Goal: Communication & Community: Answer question/provide support

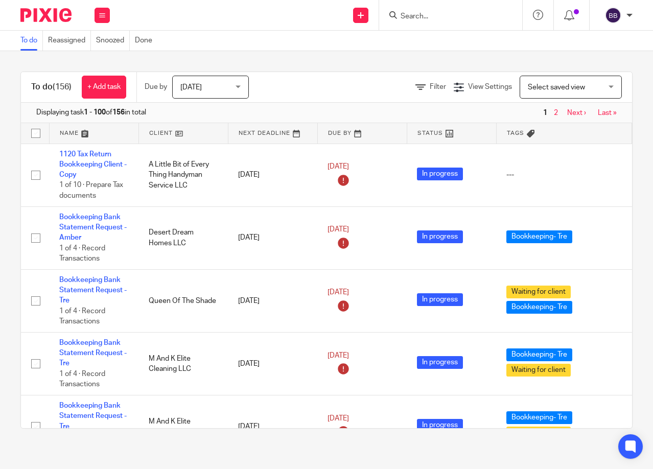
click at [451, 17] on input "Search" at bounding box center [445, 16] width 92 height 9
type input "BC ass"
click at [432, 35] on link at bounding box center [483, 43] width 173 height 23
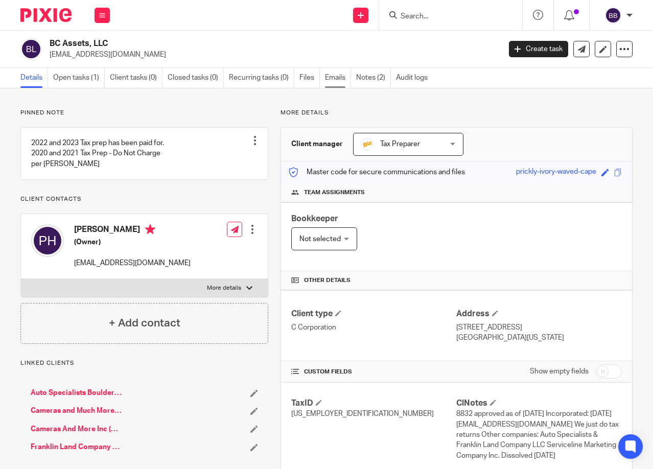
click at [341, 80] on link "Emails" at bounding box center [338, 78] width 26 height 20
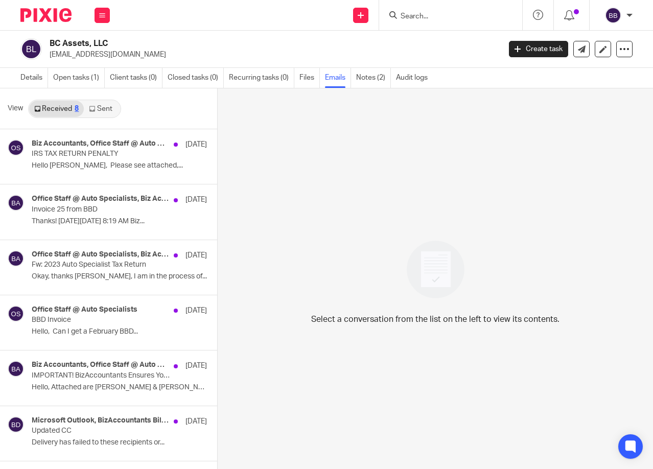
click at [104, 110] on link "Sent" at bounding box center [102, 109] width 36 height 16
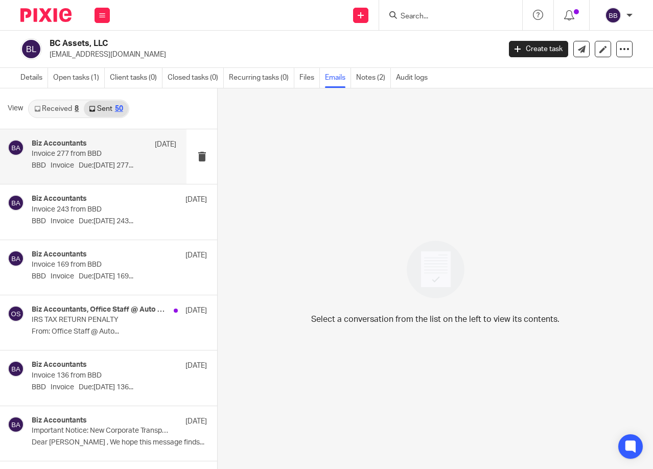
click at [100, 158] on p "Invoice 277 from BBD" at bounding box center [89, 154] width 115 height 9
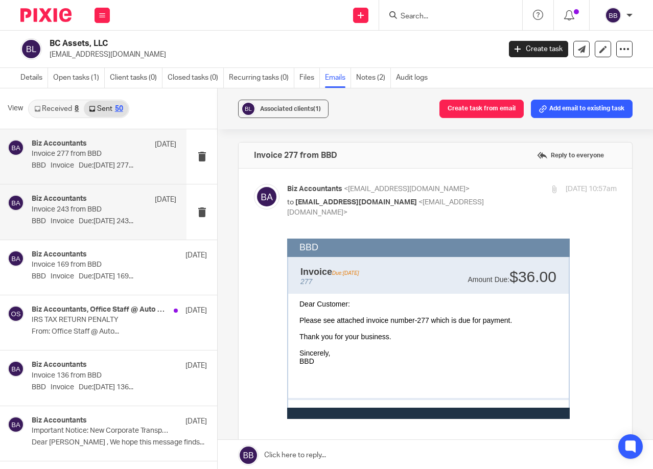
click at [104, 200] on div "Biz Accountants Feb 3" at bounding box center [104, 200] width 145 height 10
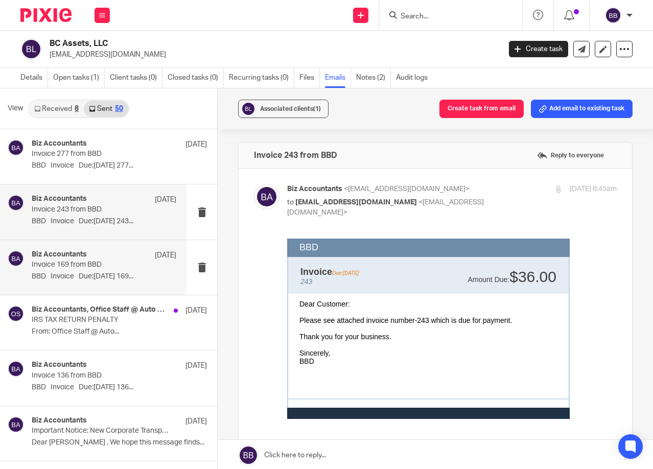
click at [131, 274] on p "BBD Invoice Due:12/01/2024 169..." at bounding box center [104, 276] width 145 height 9
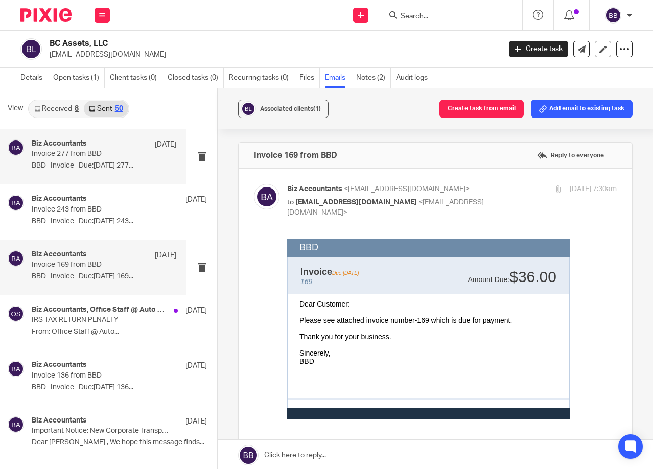
click at [116, 171] on div "Biz Accountants Mar 1 Invoice 277 from BBD BBD Invoice Due:03/01/2025 277..." at bounding box center [104, 156] width 145 height 34
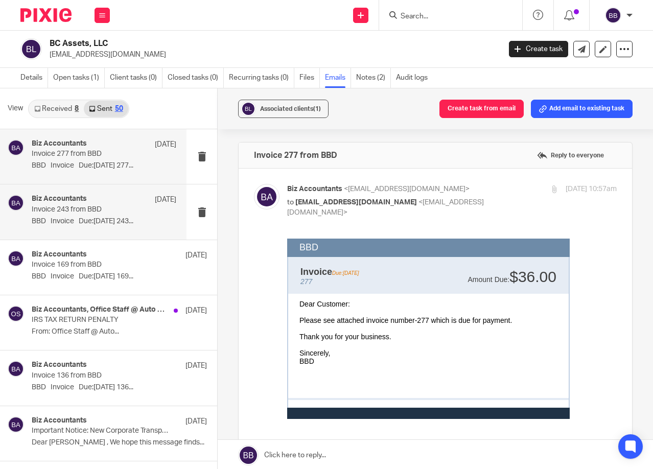
click at [107, 210] on p "Invoice 243 from BBD" at bounding box center [89, 209] width 115 height 9
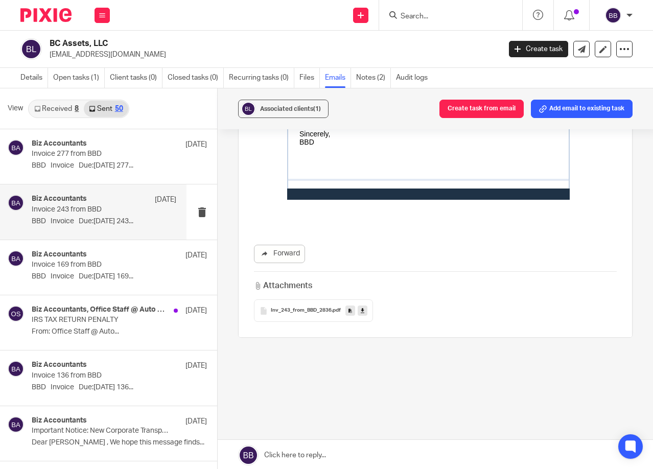
scroll to position [2, 0]
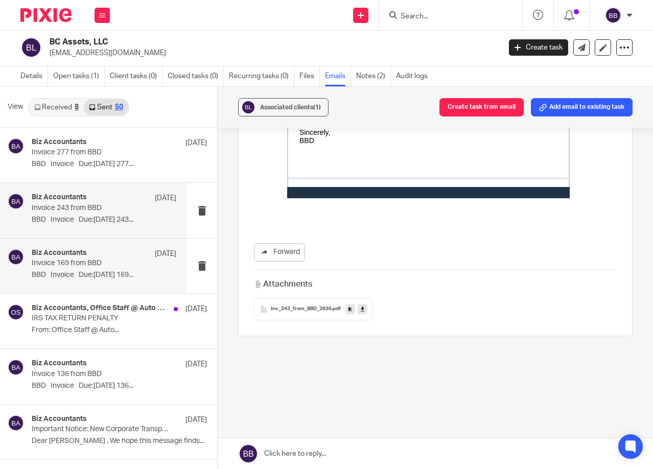
click at [86, 271] on p "BBD Invoice Due:12/01/2024 169..." at bounding box center [104, 275] width 145 height 9
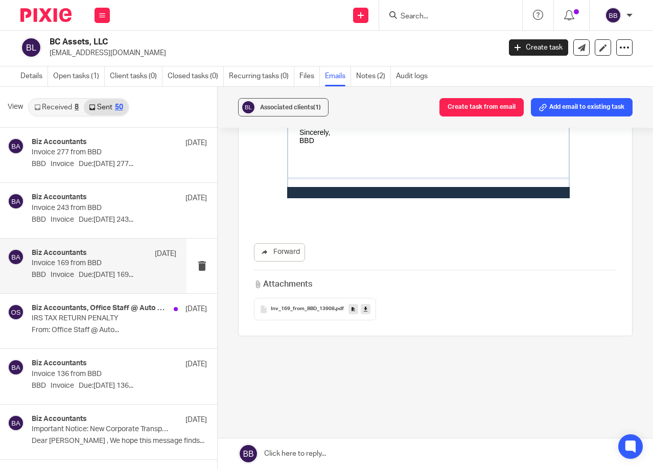
scroll to position [0, 0]
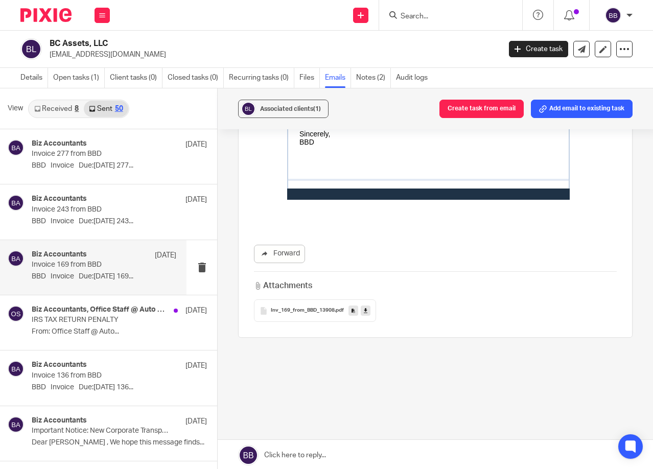
click at [50, 111] on link "Received 8" at bounding box center [56, 109] width 55 height 16
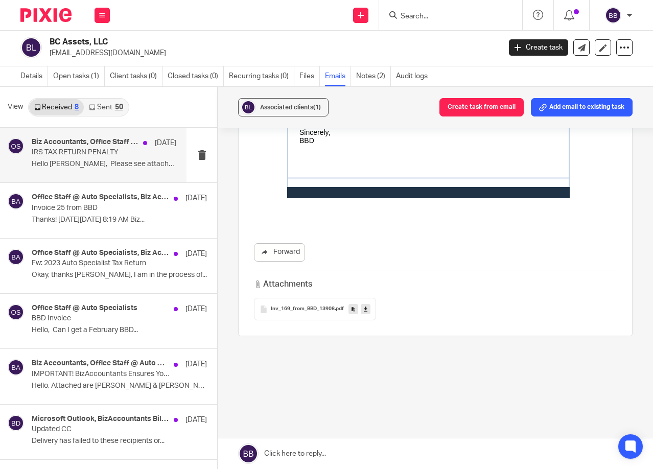
click at [78, 160] on p "Hello Walter, Please see attached,..." at bounding box center [104, 164] width 145 height 9
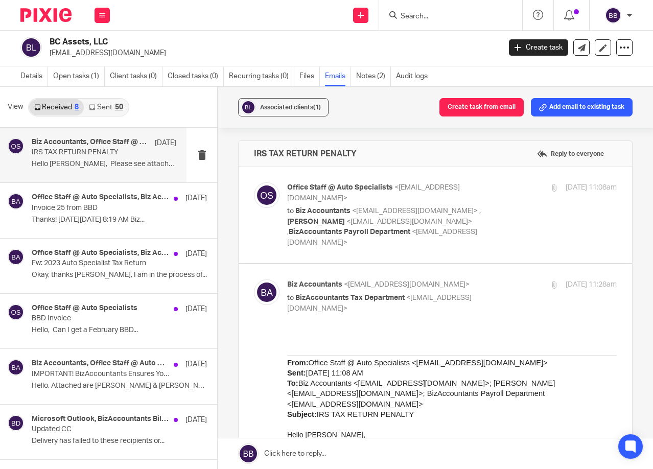
scroll to position [0, 0]
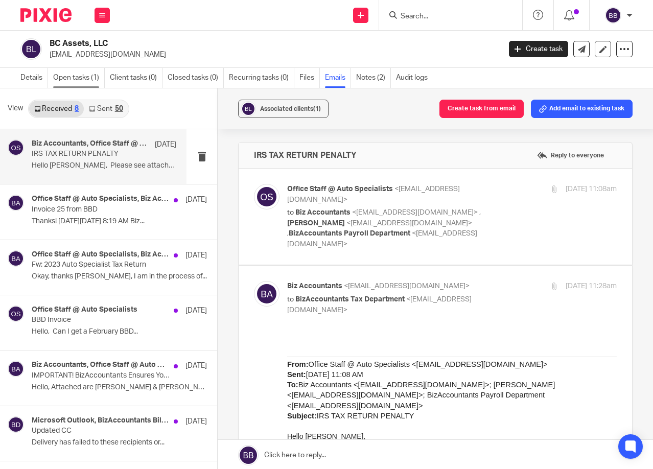
click at [81, 76] on link "Open tasks (1)" at bounding box center [79, 78] width 52 height 20
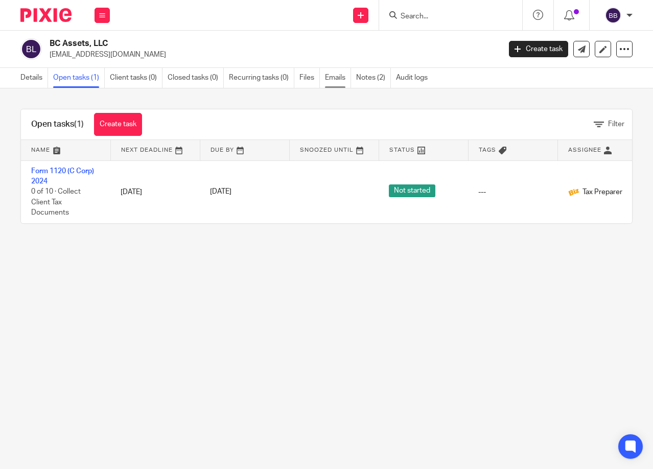
click at [340, 71] on link "Emails" at bounding box center [338, 78] width 26 height 20
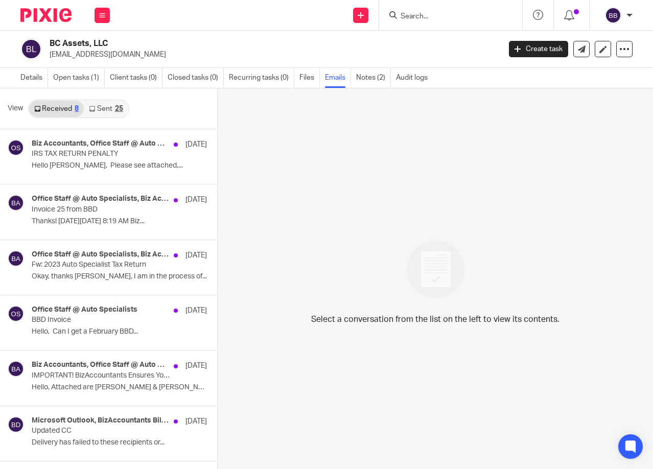
click at [110, 110] on link "Sent 25" at bounding box center [106, 109] width 44 height 16
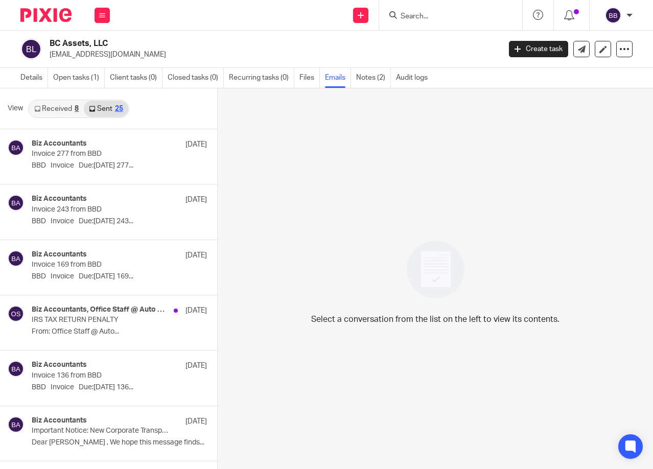
click at [16, 76] on div "Details Open tasks (1) Client tasks (0) Closed tasks (0) Recurring tasks (0) Fi…" at bounding box center [224, 78] width 448 height 20
click at [21, 74] on div "Details Open tasks (1) Client tasks (0) Closed tasks (0) Recurring tasks (0) Fi…" at bounding box center [224, 78] width 448 height 20
click at [32, 77] on link "Details" at bounding box center [34, 78] width 28 height 20
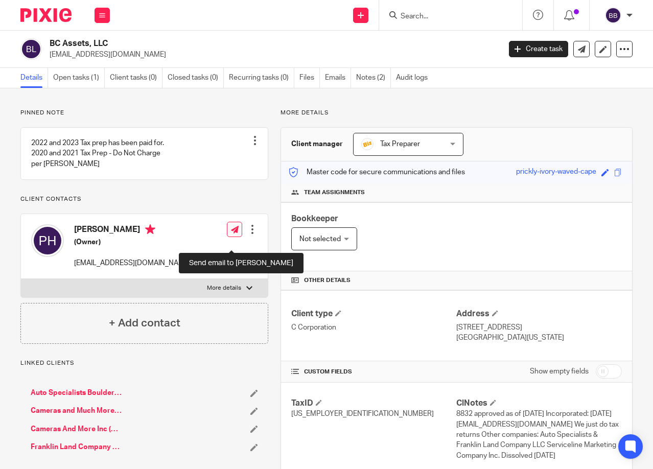
click at [231, 233] on icon at bounding box center [235, 230] width 8 height 8
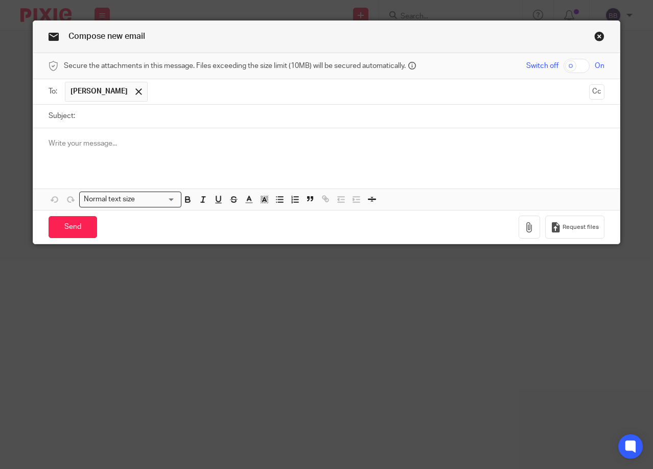
click at [102, 119] on input "Subject:" at bounding box center [342, 116] width 524 height 23
type input "Tax Return"
click at [65, 150] on div at bounding box center [326, 148] width 586 height 40
drag, startPoint x: 65, startPoint y: 150, endPoint x: 67, endPoint y: 144, distance: 6.5
click at [67, 144] on p at bounding box center [327, 143] width 556 height 10
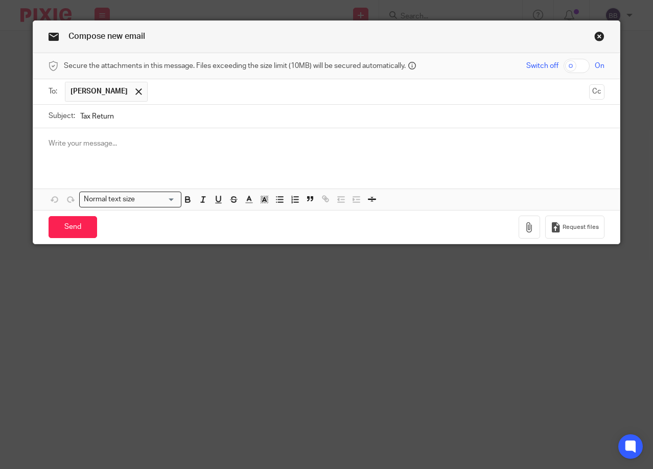
drag, startPoint x: 66, startPoint y: 144, endPoint x: 45, endPoint y: 145, distance: 21.5
click at [49, 145] on p at bounding box center [327, 143] width 556 height 10
click at [49, 142] on p at bounding box center [327, 143] width 556 height 10
drag, startPoint x: 47, startPoint y: 142, endPoint x: 252, endPoint y: 139, distance: 205.3
click at [252, 139] on p at bounding box center [327, 143] width 556 height 10
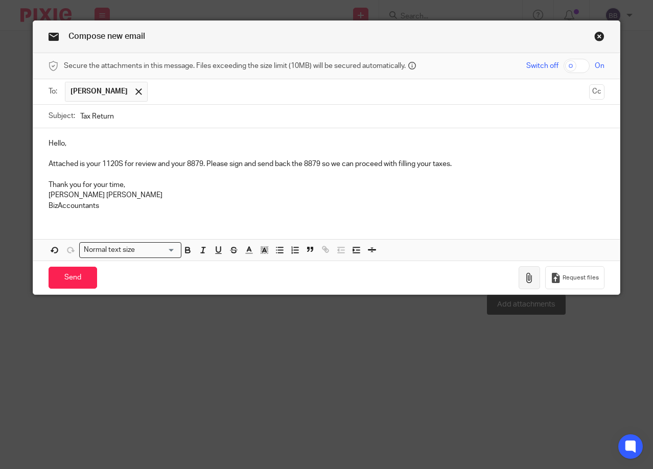
click at [524, 279] on icon "button" at bounding box center [529, 278] width 10 height 10
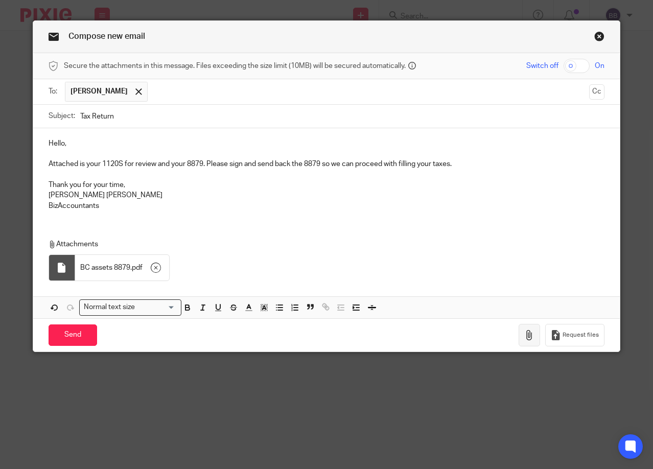
click at [526, 337] on icon "button" at bounding box center [529, 335] width 10 height 10
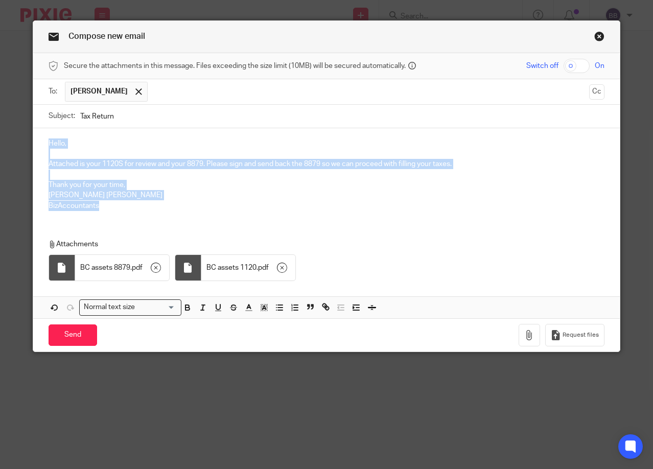
drag, startPoint x: 42, startPoint y: 137, endPoint x: 118, endPoint y: 216, distance: 109.4
click at [118, 216] on div "Hello, Attached is your 1120S for review and your 8879. Please sign and send ba…" at bounding box center [326, 173] width 586 height 90
copy div "Hello, Attached is your 1120S for review and your 8879. Please sign and send ba…"
click at [162, 205] on p "BizAccountants" at bounding box center [327, 206] width 556 height 10
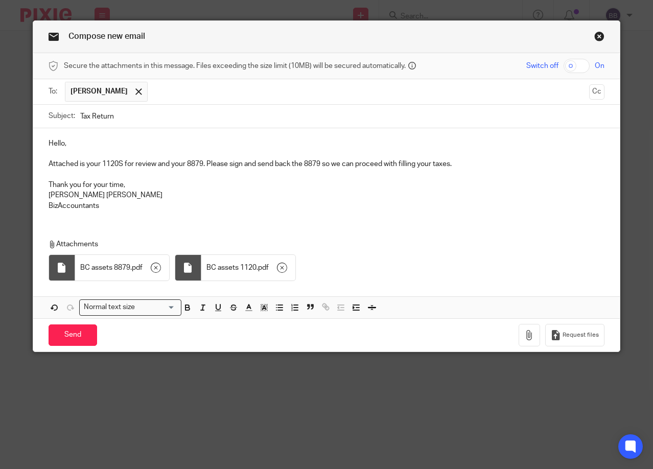
click at [119, 162] on p "Attached is your 1120S for review and your 8879. Please sign and send back the …" at bounding box center [327, 164] width 556 height 10
click at [70, 334] on input "Send" at bounding box center [73, 335] width 49 height 22
click at [594, 39] on link "Close this dialog window" at bounding box center [599, 38] width 10 height 14
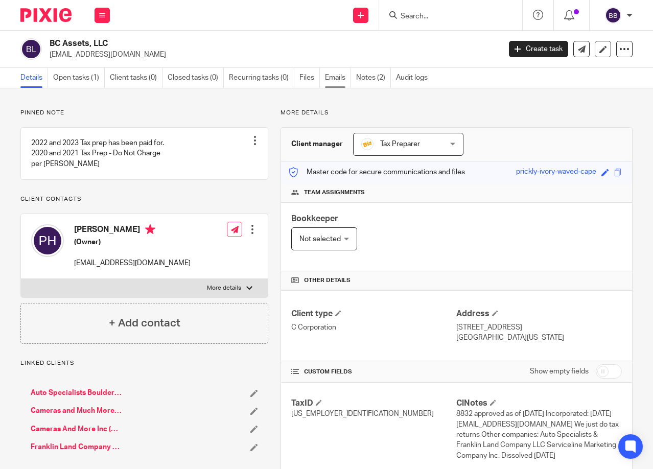
click at [334, 75] on link "Emails" at bounding box center [338, 78] width 26 height 20
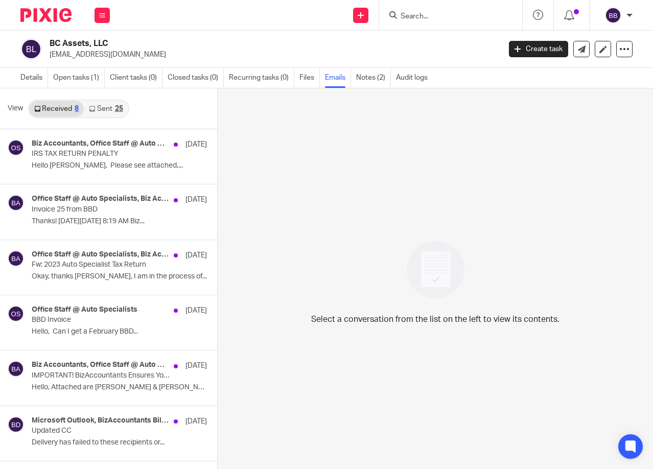
click at [103, 106] on link "Sent 25" at bounding box center [106, 109] width 44 height 16
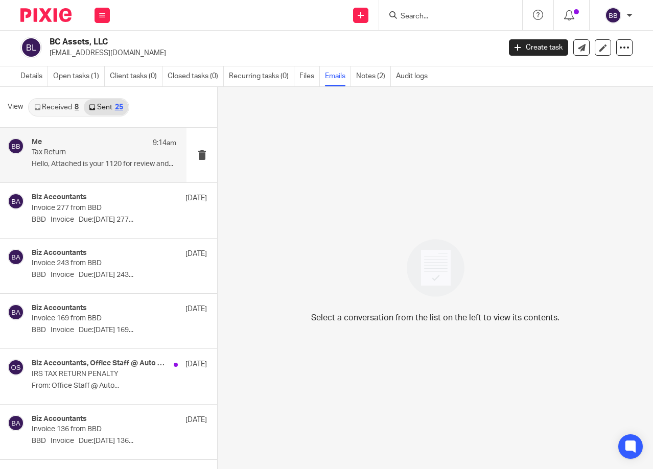
click at [99, 147] on div "Me 9:14am" at bounding box center [104, 143] width 145 height 10
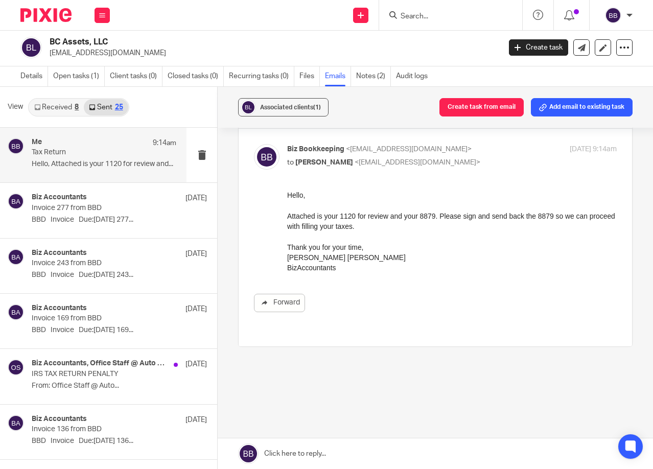
scroll to position [0, 0]
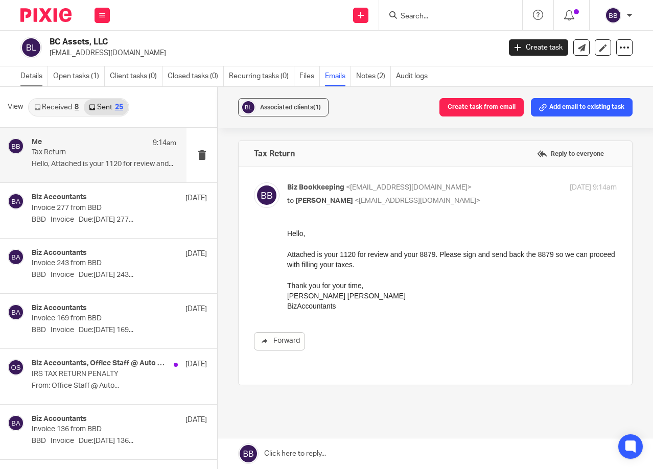
click at [36, 76] on link "Details" at bounding box center [34, 76] width 28 height 20
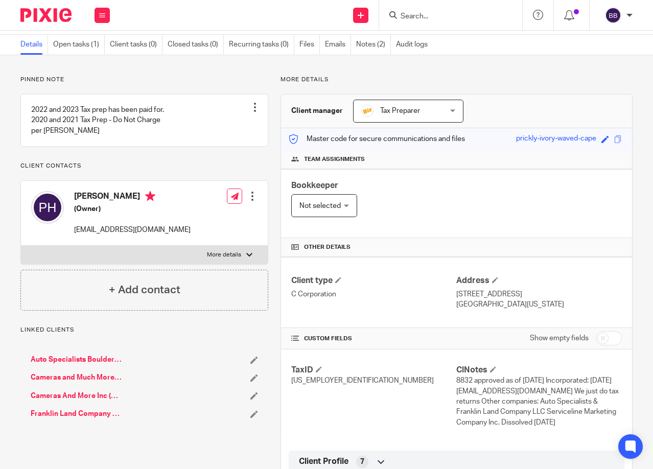
scroll to position [51, 0]
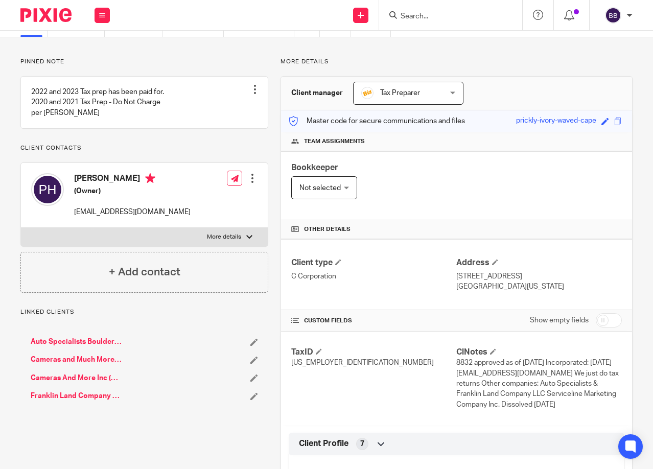
click at [66, 401] on link "Franklin Land Company LLC" at bounding box center [76, 396] width 91 height 10
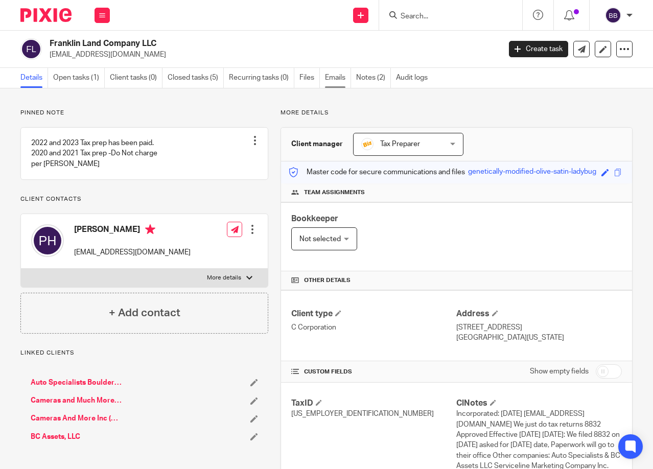
click at [333, 75] on link "Emails" at bounding box center [338, 78] width 26 height 20
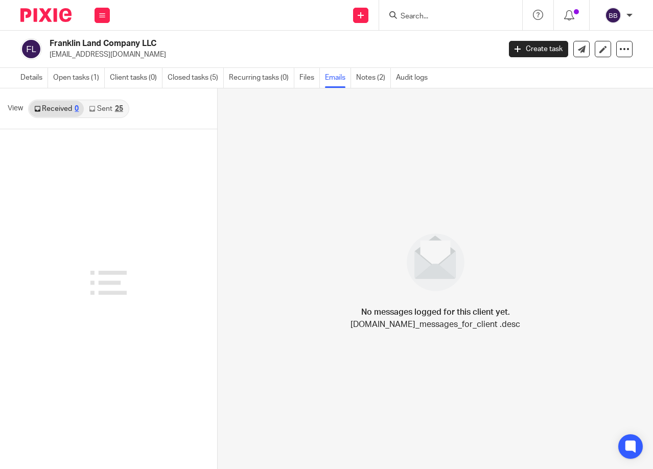
click at [99, 112] on link "Sent 25" at bounding box center [106, 109] width 44 height 16
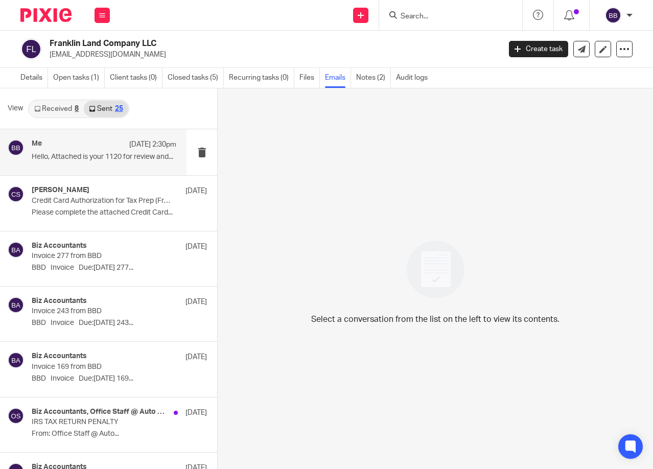
click at [96, 138] on div "Me Sep 17 2:30pm Hello, Attached is your 1120 for review and..." at bounding box center [93, 152] width 186 height 46
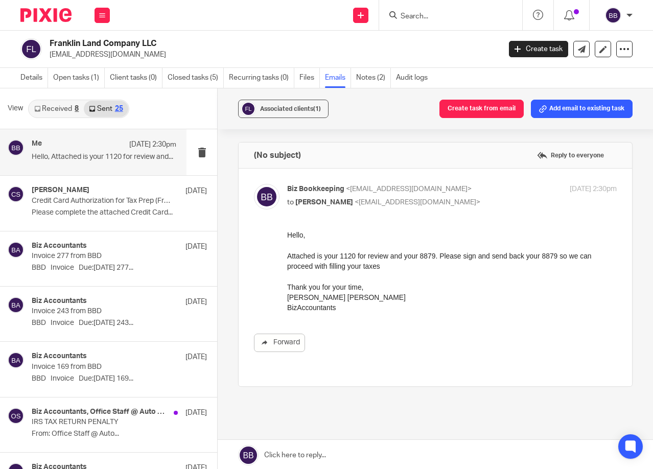
scroll to position [2, 0]
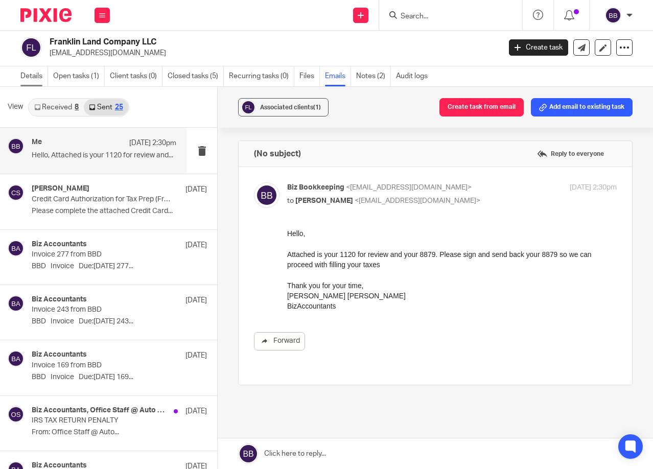
click at [23, 73] on link "Details" at bounding box center [34, 76] width 28 height 20
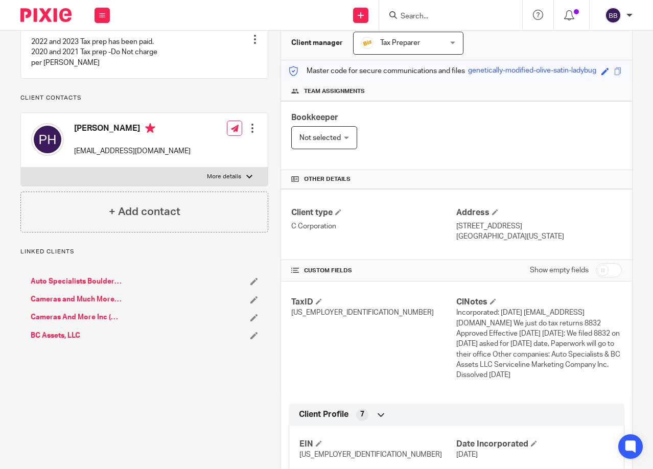
scroll to position [102, 0]
click at [67, 340] on link "BC Assets, LLC" at bounding box center [56, 334] width 50 height 10
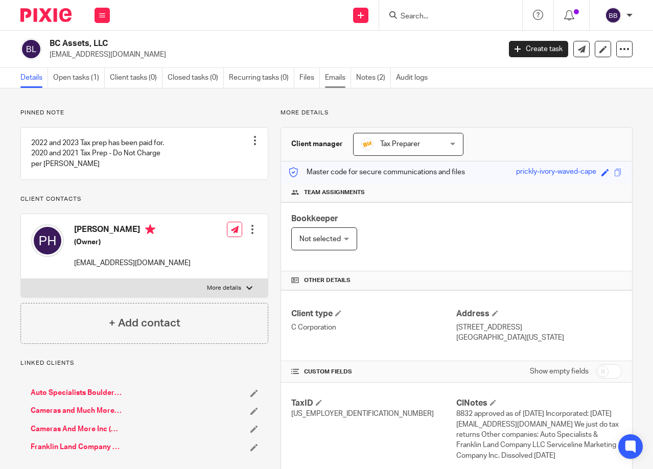
click at [333, 77] on link "Emails" at bounding box center [338, 78] width 26 height 20
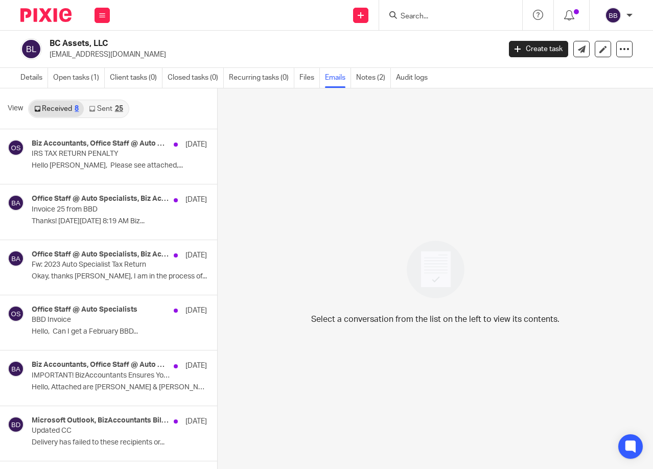
click at [101, 110] on link "Sent 25" at bounding box center [106, 109] width 44 height 16
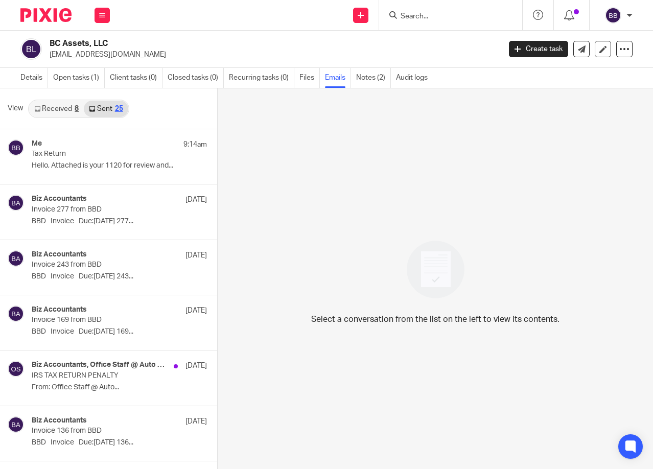
scroll to position [2, 0]
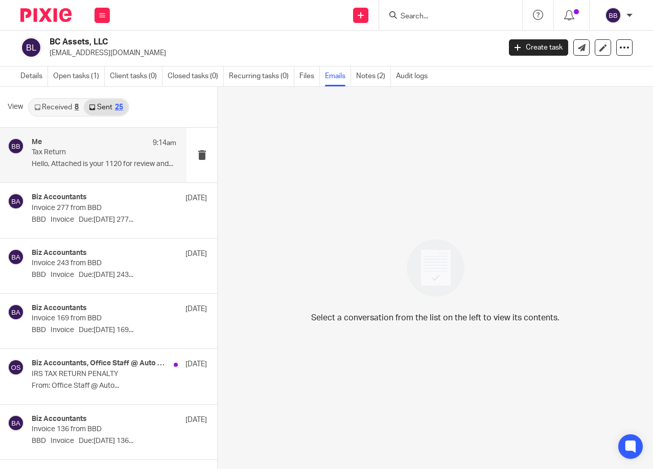
click at [88, 156] on p "Tax Return" at bounding box center [89, 152] width 115 height 9
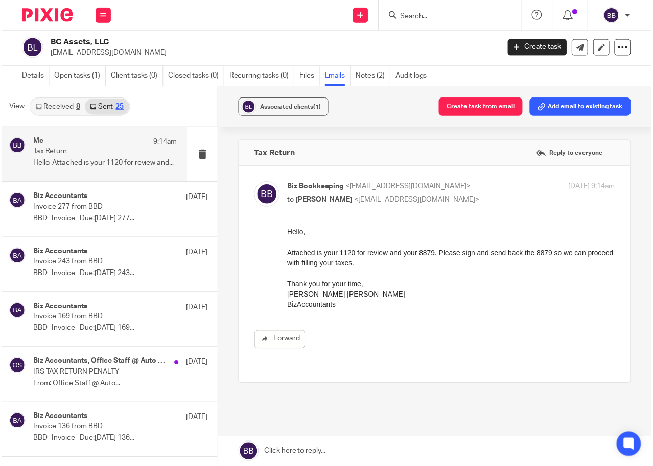
scroll to position [0, 0]
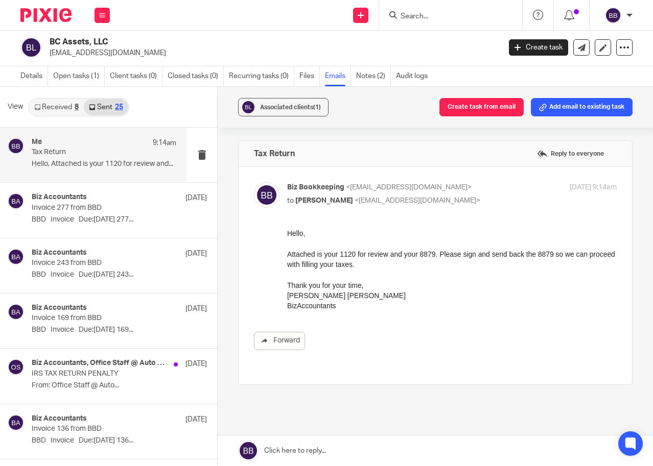
click at [433, 18] on input "Search" at bounding box center [445, 16] width 92 height 9
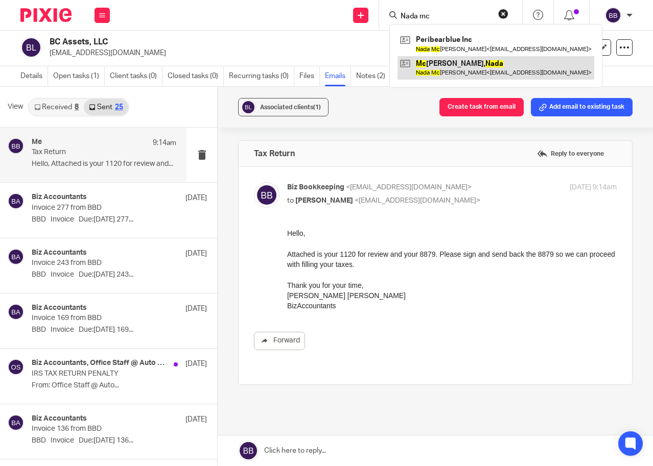
type input "Nada mc"
click at [454, 71] on link at bounding box center [495, 67] width 197 height 23
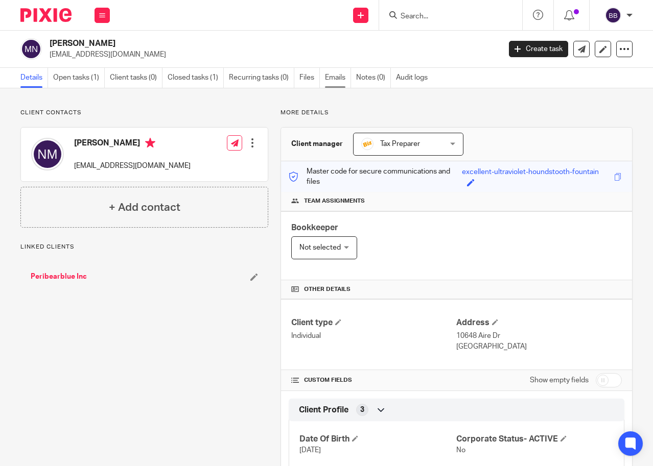
click at [333, 76] on link "Emails" at bounding box center [338, 78] width 26 height 20
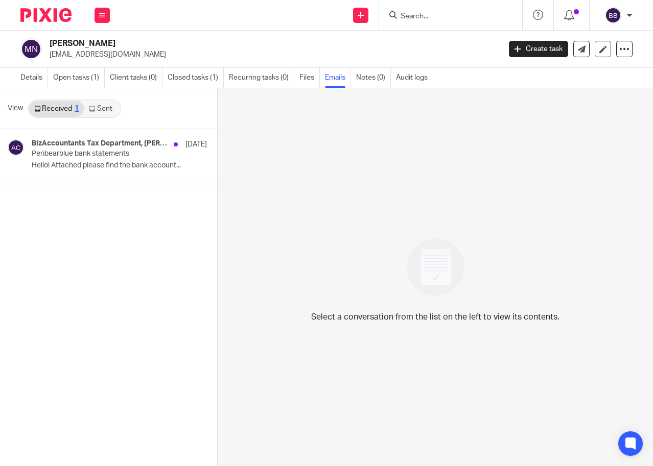
click at [99, 106] on link "Sent" at bounding box center [102, 109] width 36 height 16
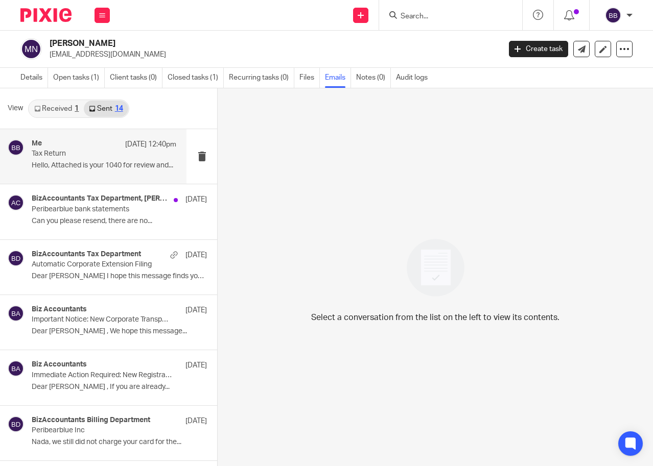
click at [88, 145] on div "Me [DATE] 12:40pm" at bounding box center [104, 144] width 145 height 10
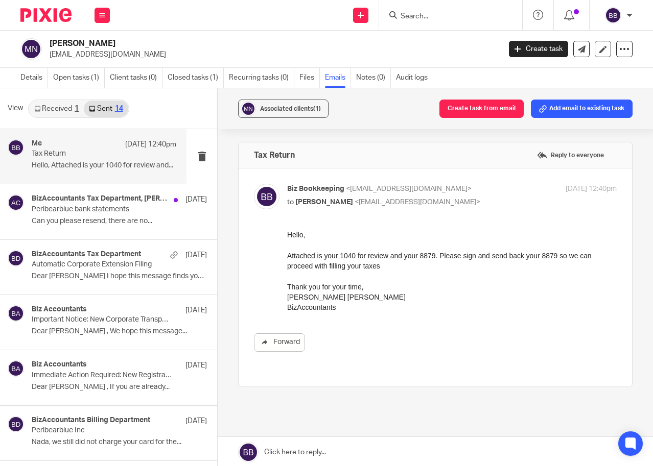
click at [128, 17] on div "Send new email Create task Add client Request signature Get Support Contact Sup…" at bounding box center [386, 15] width 533 height 30
click at [413, 17] on input "Search" at bounding box center [445, 16] width 92 height 9
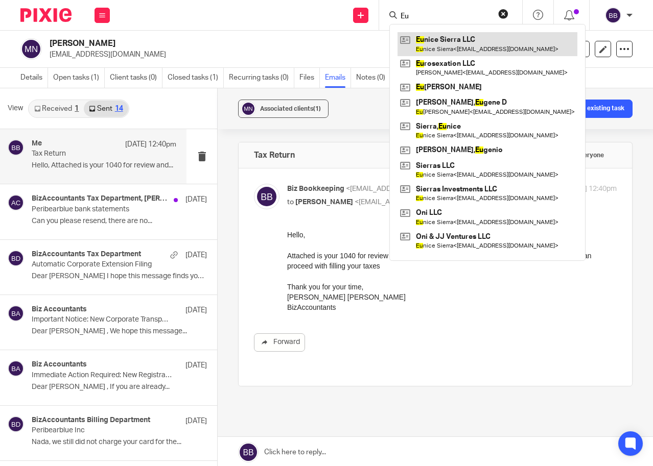
type input "Eu"
click at [437, 48] on link at bounding box center [487, 43] width 180 height 23
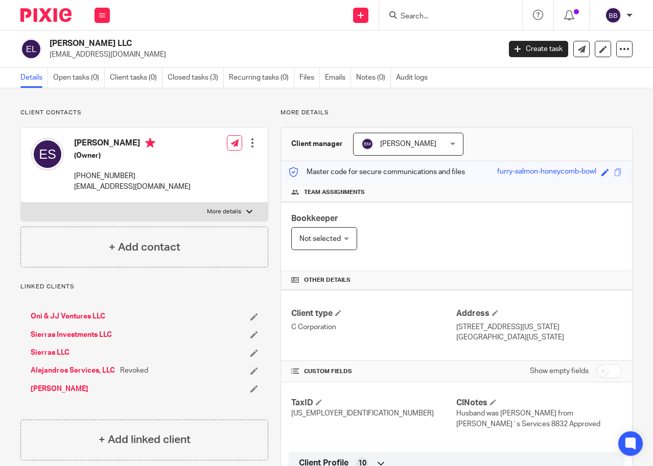
click at [84, 319] on link "Oni & JJ Ventures LLC" at bounding box center [68, 317] width 75 height 10
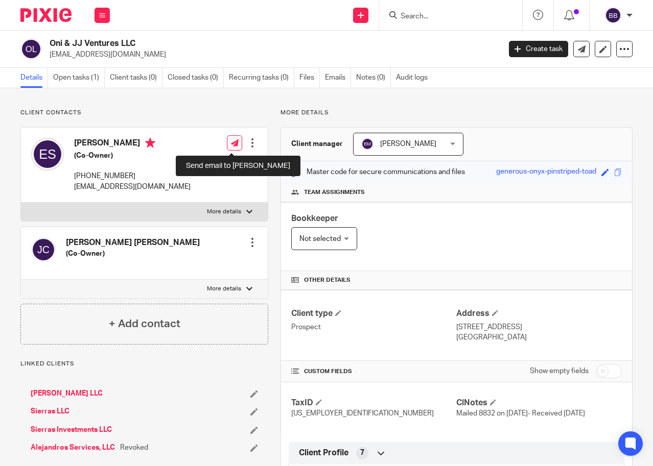
click at [234, 143] on icon at bounding box center [235, 143] width 8 height 8
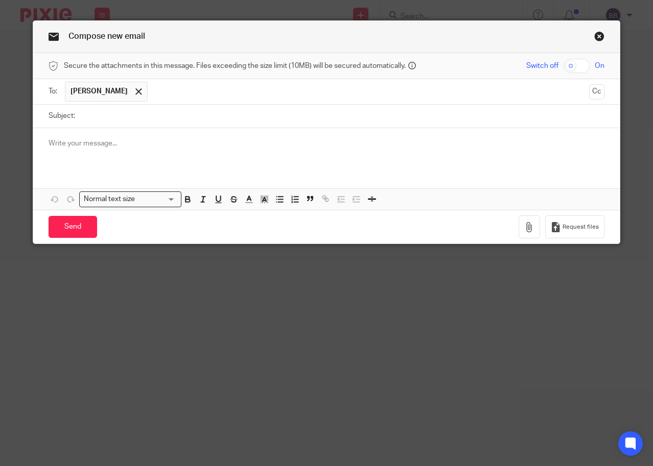
click at [99, 120] on input "Subject:" at bounding box center [342, 116] width 524 height 23
type input "Mail"
click at [96, 142] on p at bounding box center [327, 143] width 556 height 10
click at [39, 142] on div "We received some mail for you" at bounding box center [326, 148] width 586 height 40
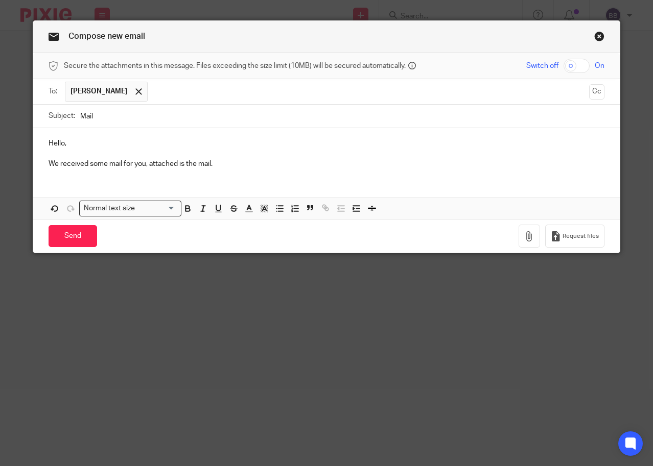
click at [514, 232] on div "Send You have unsaved changes Request files" at bounding box center [326, 236] width 586 height 34
click at [218, 164] on p "We received some mail for you, attached is the mail." at bounding box center [327, 164] width 556 height 10
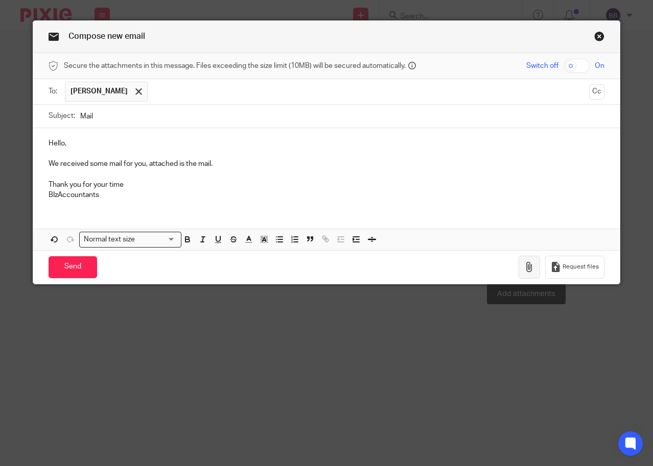
click at [526, 271] on icon "button" at bounding box center [529, 267] width 10 height 10
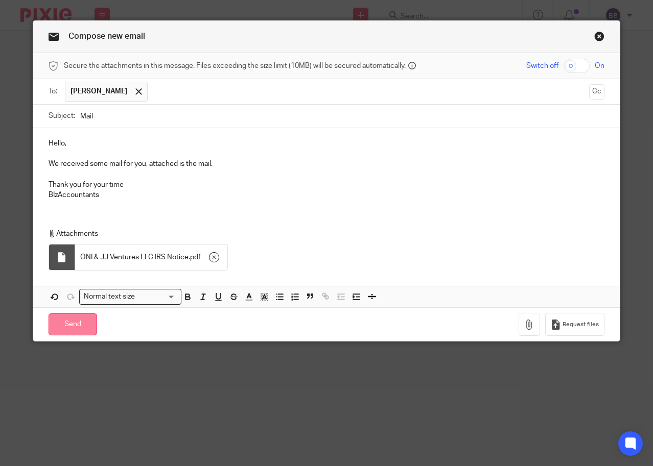
click at [72, 318] on input "Send" at bounding box center [73, 325] width 49 height 22
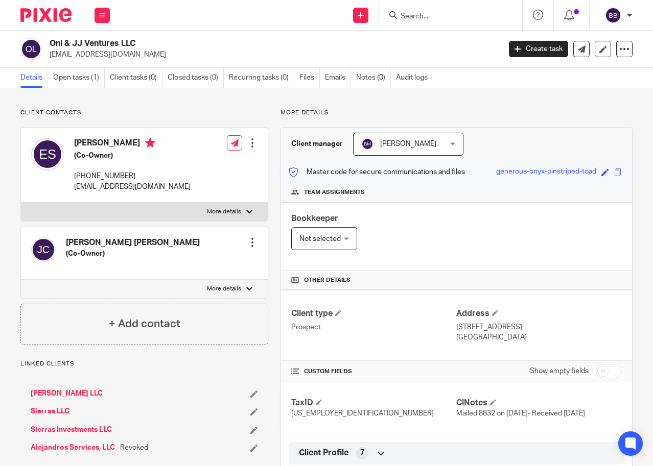
click at [378, 415] on p "[US_EMPLOYER_IDENTIFICATION_NUMBER]" at bounding box center [373, 414] width 165 height 10
click at [408, 18] on input "Search" at bounding box center [445, 16] width 92 height 9
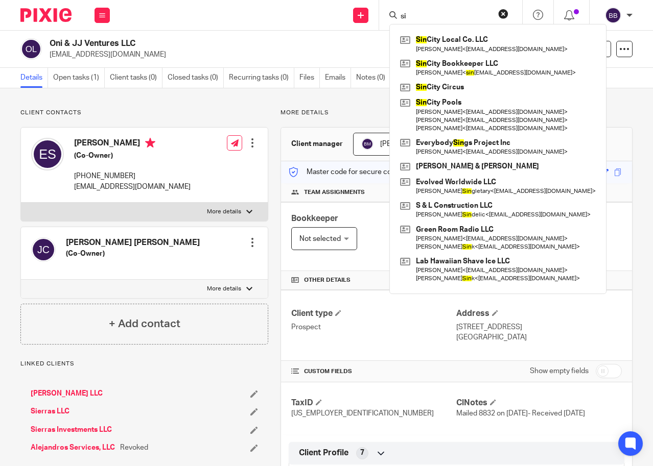
type input "s"
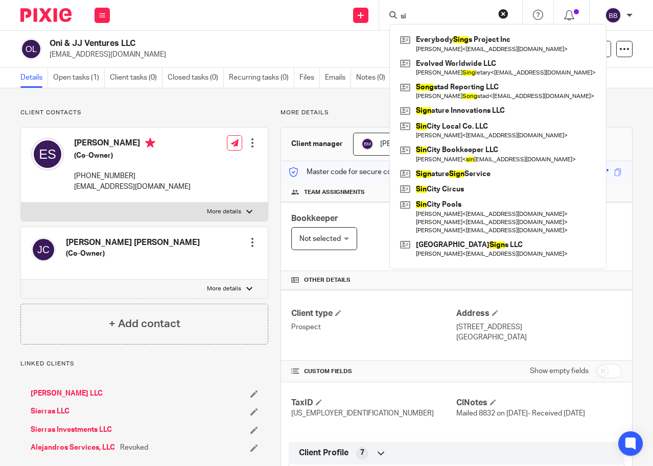
type input "s"
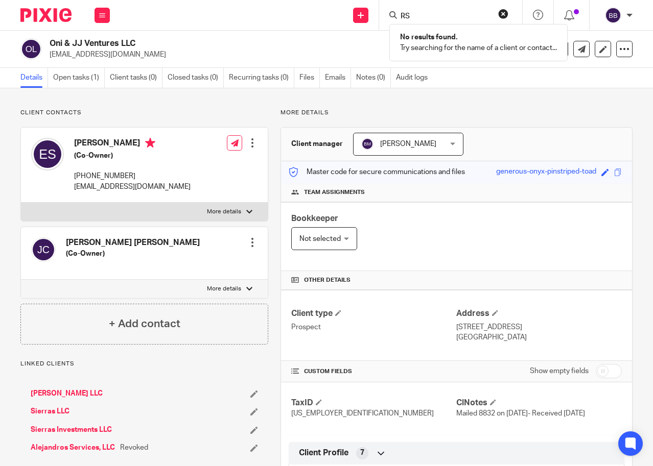
type input "R"
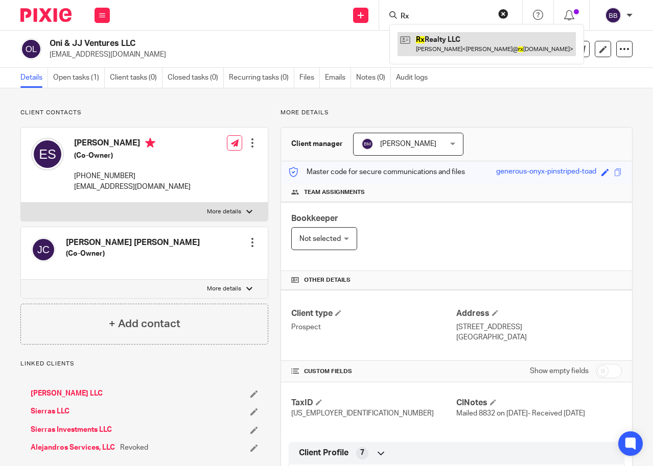
type input "Rx"
click at [440, 46] on link at bounding box center [486, 43] width 178 height 23
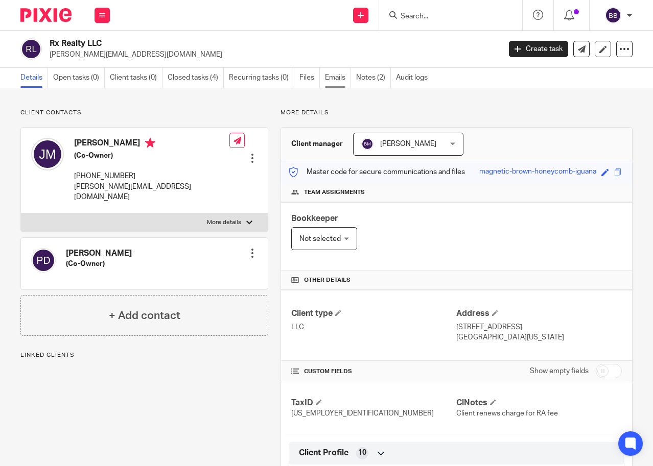
click at [339, 81] on link "Emails" at bounding box center [338, 78] width 26 height 20
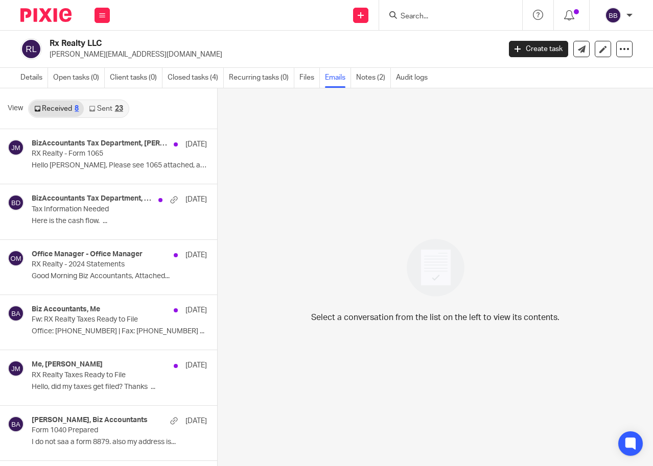
click at [112, 110] on link "Sent 23" at bounding box center [106, 109] width 44 height 16
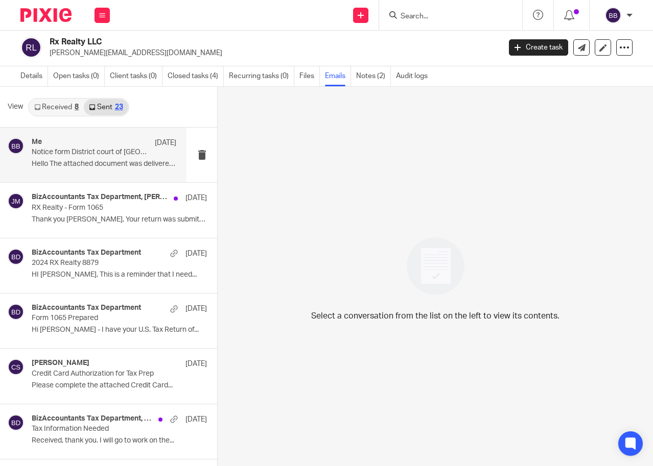
click at [99, 140] on div "Me [DATE]" at bounding box center [104, 143] width 145 height 10
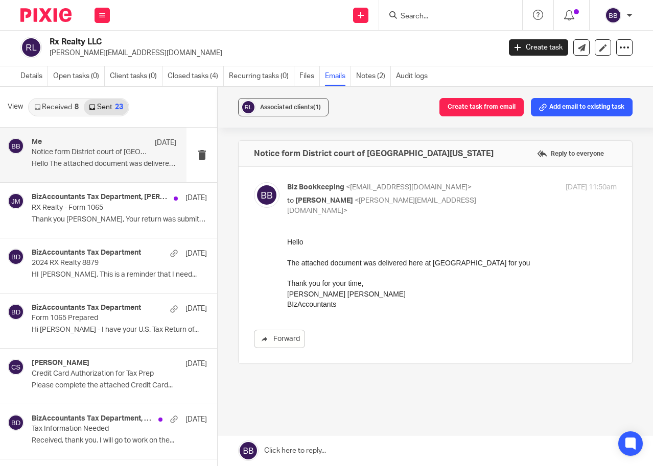
scroll to position [0, 0]
click at [88, 207] on p "RX Realty - Form 1065" at bounding box center [89, 208] width 115 height 9
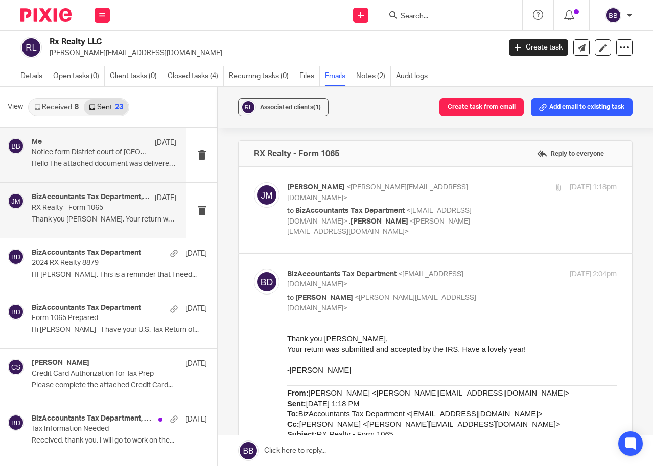
click at [87, 159] on div "Me Sep 11 Notice form District court of Clark County Nevada Hello The attached …" at bounding box center [104, 155] width 145 height 34
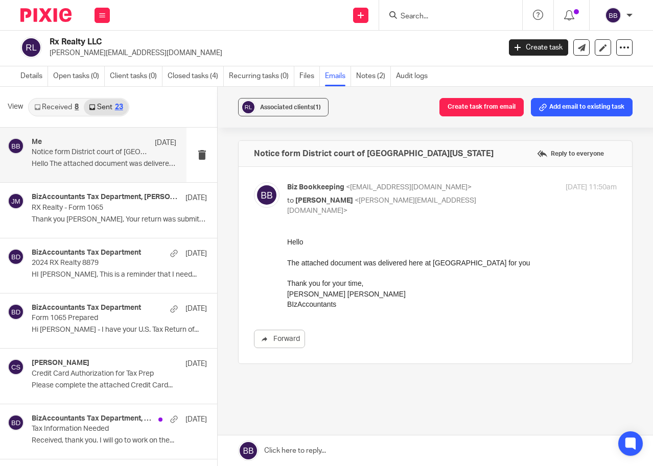
click at [428, 19] on input "Search" at bounding box center [445, 16] width 92 height 9
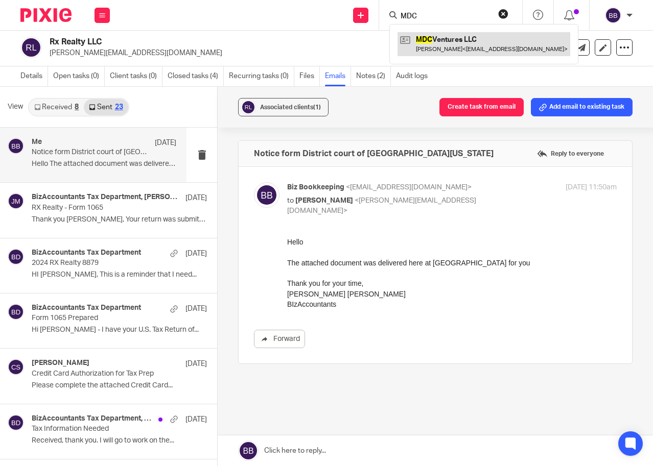
type input "MDC"
click at [453, 35] on link at bounding box center [483, 43] width 173 height 23
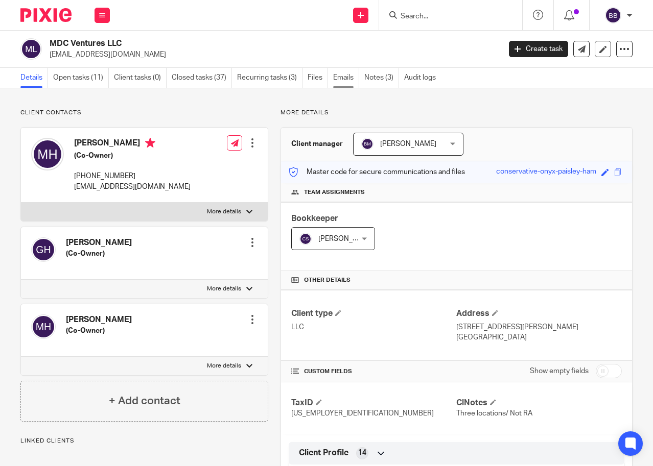
click at [344, 76] on link "Emails" at bounding box center [346, 78] width 26 height 20
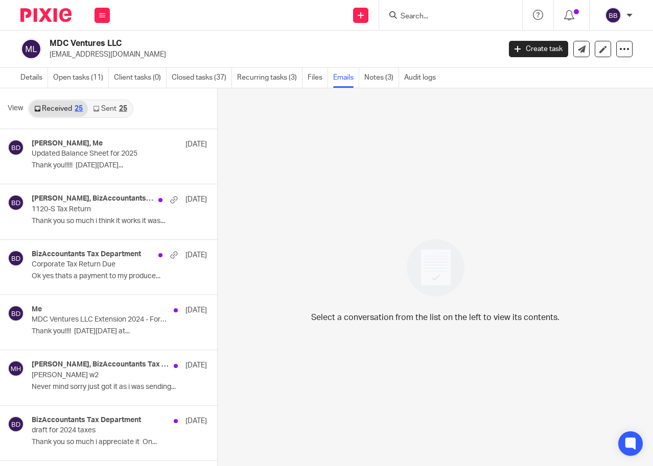
click at [108, 110] on link "Sent 25" at bounding box center [110, 109] width 44 height 16
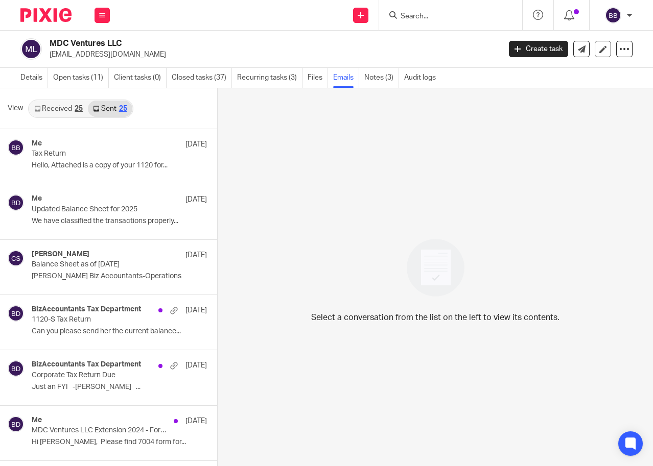
scroll to position [2, 0]
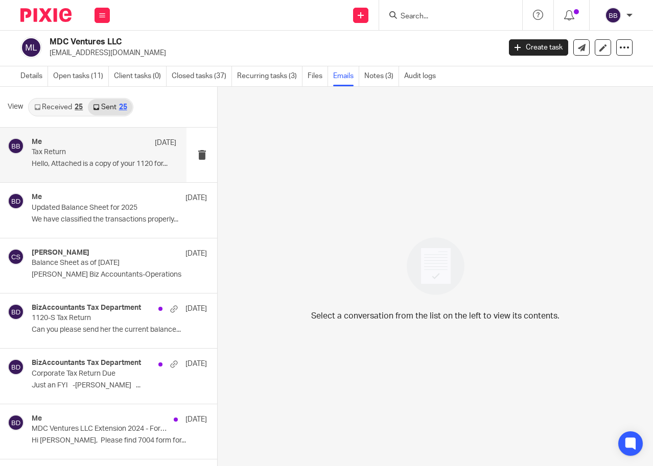
click at [105, 149] on p "Tax Return" at bounding box center [89, 152] width 115 height 9
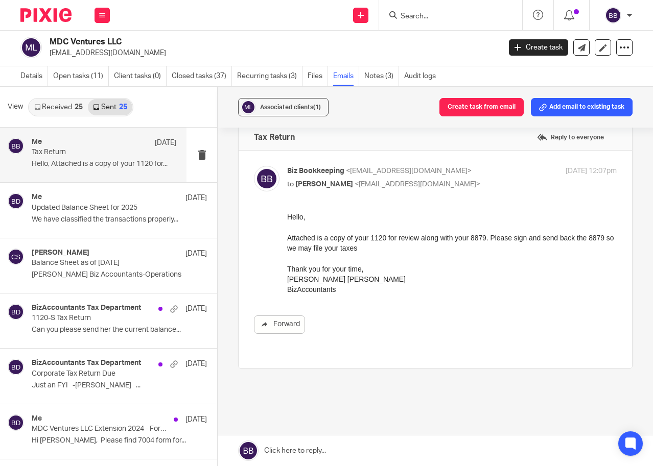
scroll to position [0, 0]
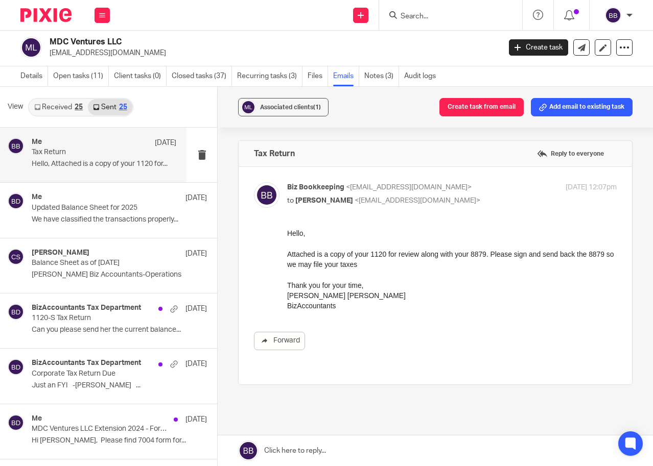
click at [69, 107] on link "Received 25" at bounding box center [58, 107] width 59 height 16
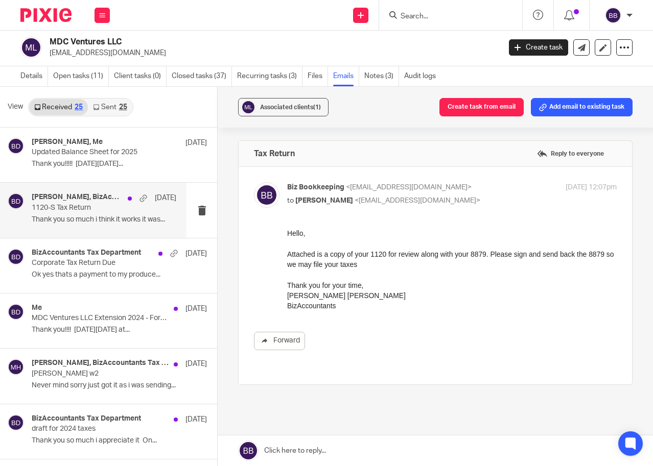
click at [92, 220] on p "Thank you so much i think it works it was..." at bounding box center [104, 219] width 145 height 9
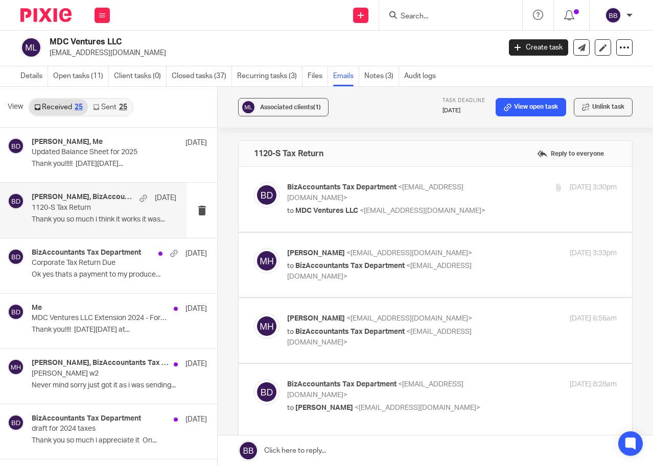
click at [103, 111] on link "Sent 25" at bounding box center [110, 107] width 44 height 16
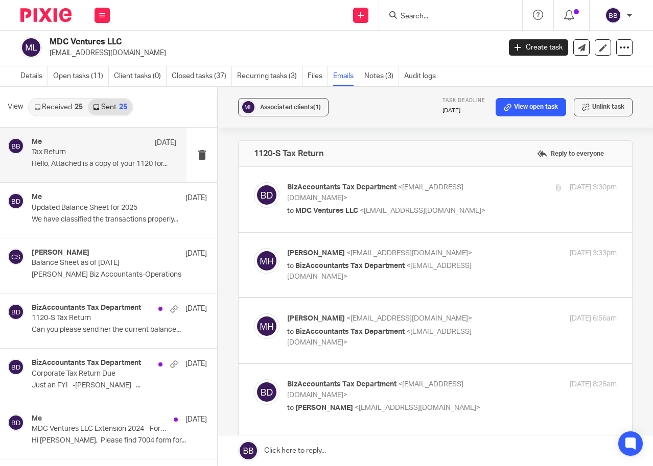
click at [51, 157] on div "Me Sep 11 Tax Return Hello, Attached is a copy of your 1120 for..." at bounding box center [104, 155] width 145 height 34
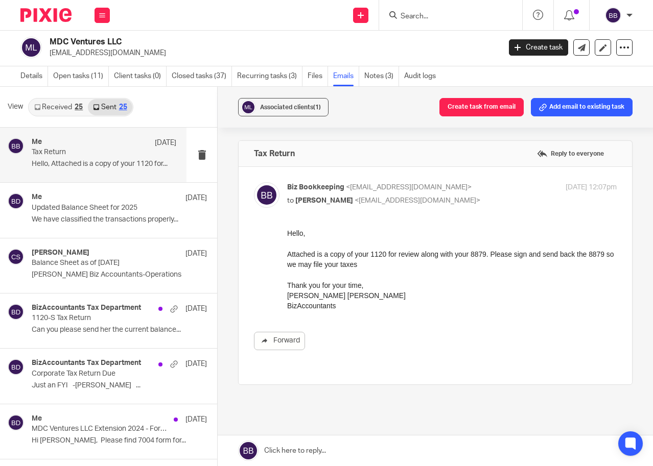
click at [50, 103] on link "Received 25" at bounding box center [58, 107] width 59 height 16
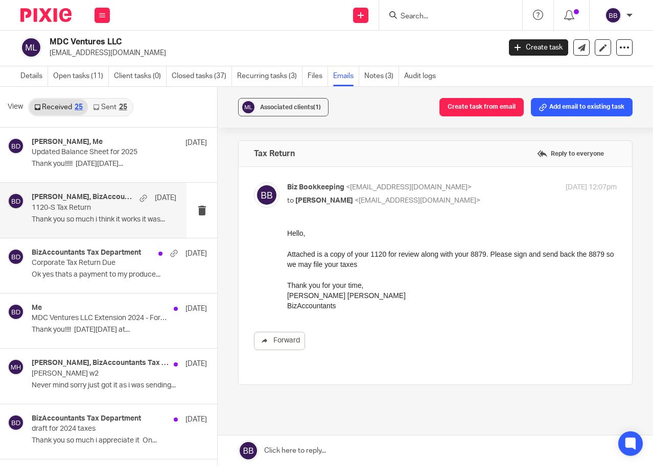
click at [78, 221] on p "Thank you so much i think it works it was..." at bounding box center [104, 219] width 145 height 9
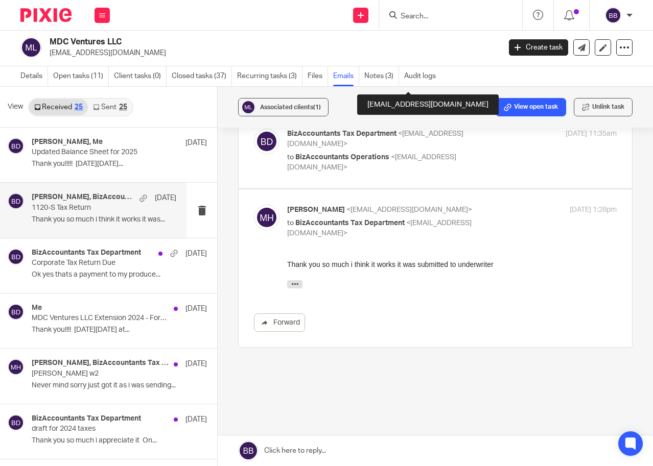
scroll to position [529, 0]
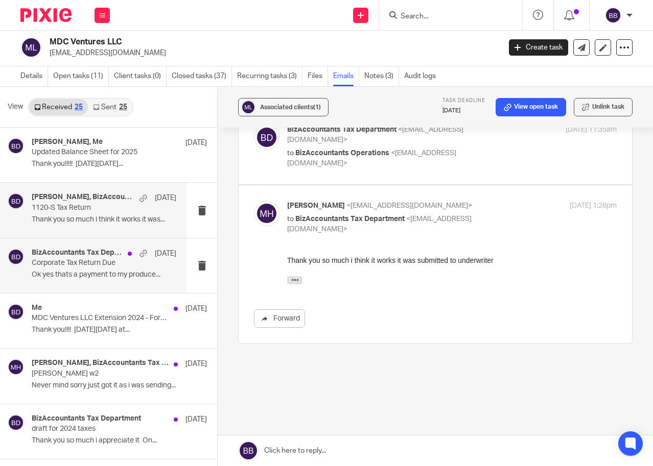
click at [100, 267] on p "Corporate Tax Return Due" at bounding box center [89, 263] width 115 height 9
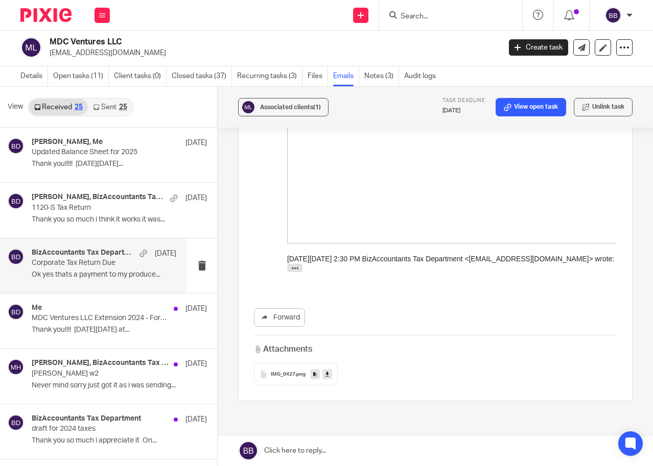
scroll to position [1992, 0]
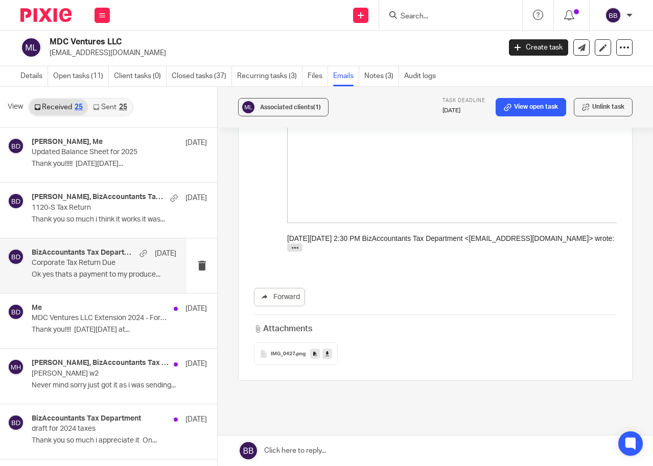
click at [289, 343] on div "IMG_0427 .png" at bounding box center [296, 354] width 84 height 22
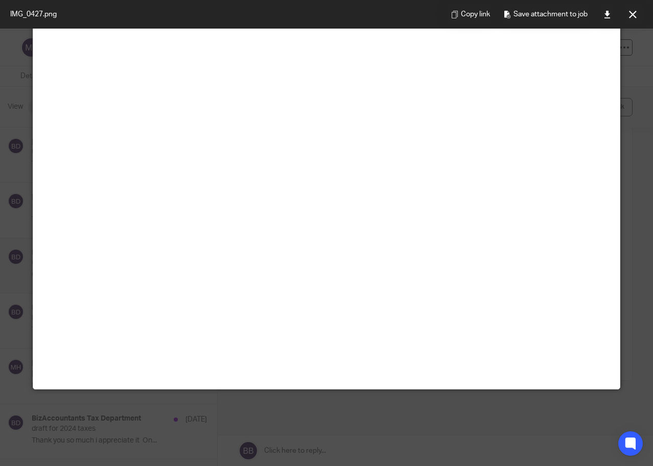
scroll to position [613, 0]
click at [629, 12] on icon at bounding box center [633, 15] width 8 height 8
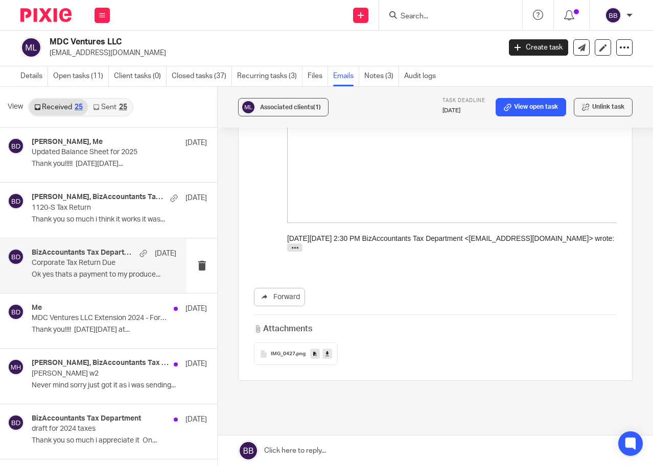
click at [41, 13] on img at bounding box center [45, 15] width 51 height 14
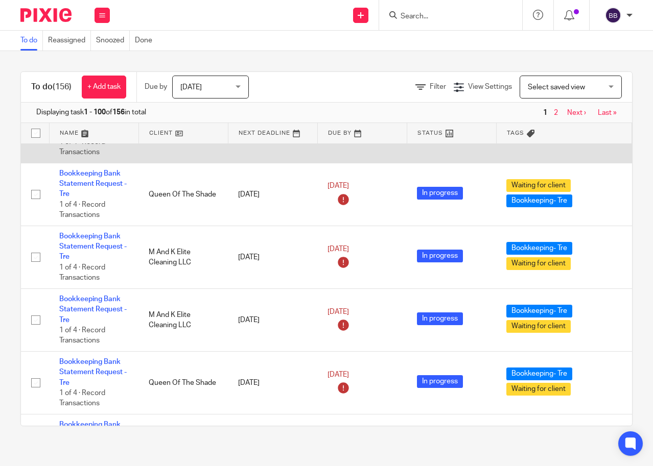
scroll to position [204, 0]
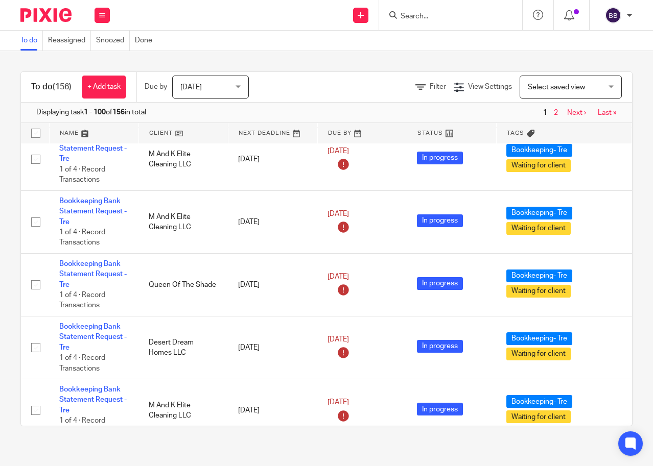
click at [448, 14] on input "Search" at bounding box center [445, 16] width 92 height 9
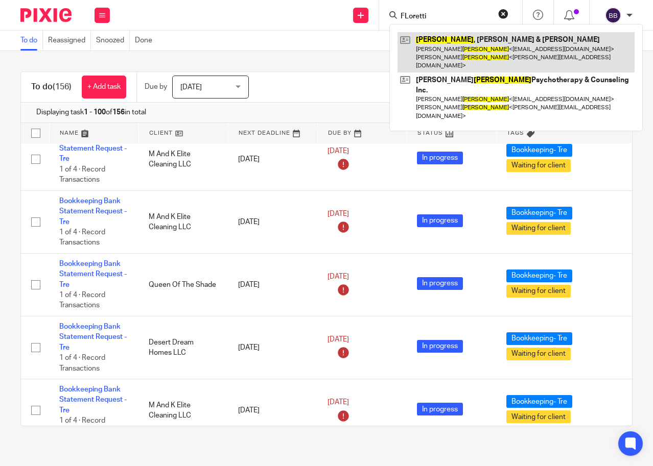
type input "FLoretti"
click at [454, 44] on link at bounding box center [515, 52] width 237 height 40
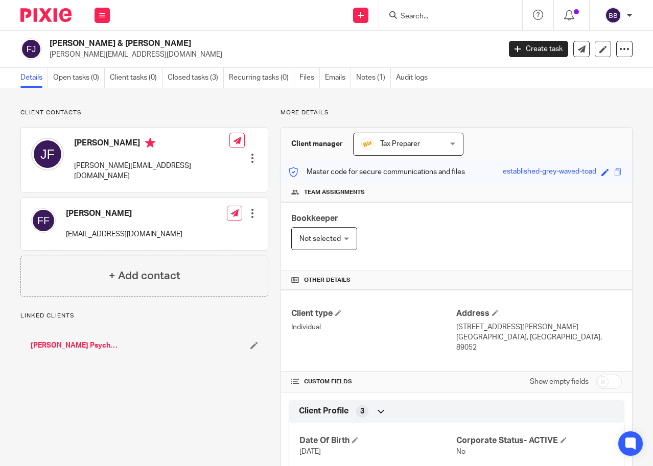
click at [88, 341] on link "[PERSON_NAME] Psychotherapy & Counseling Inc." at bounding box center [76, 346] width 91 height 10
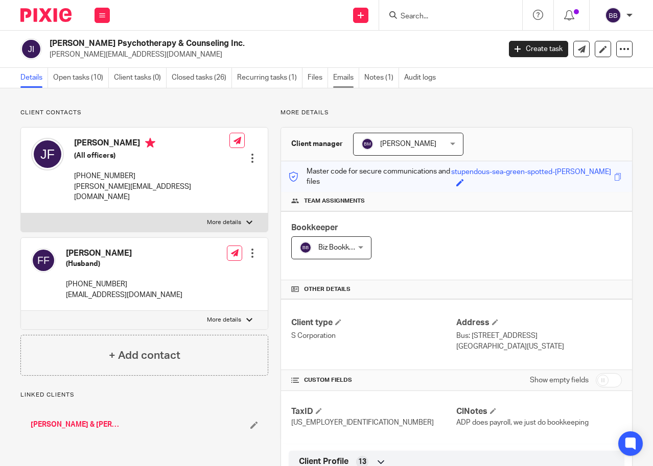
click at [342, 80] on link "Emails" at bounding box center [346, 78] width 26 height 20
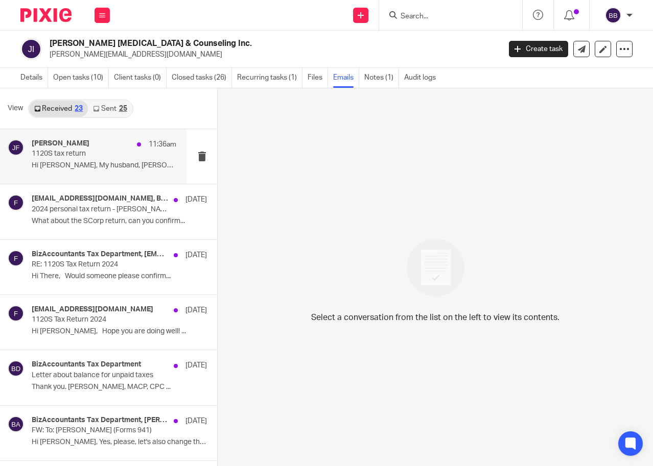
click at [103, 153] on p "1120S tax return" at bounding box center [89, 154] width 115 height 9
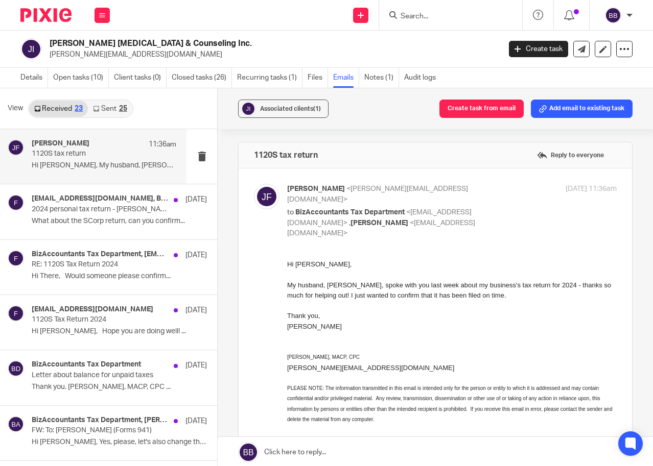
click at [111, 111] on link "Sent 25" at bounding box center [110, 109] width 44 height 16
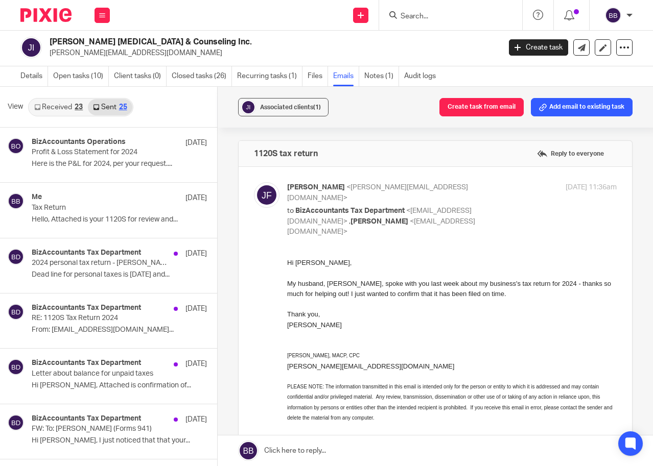
click at [49, 110] on link "Received 23" at bounding box center [58, 107] width 59 height 16
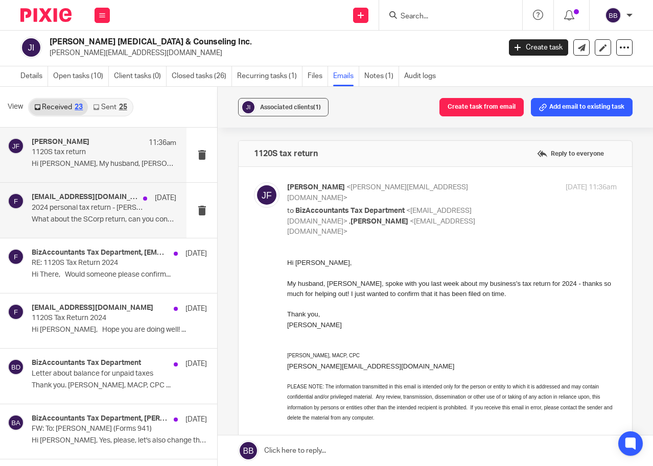
click at [90, 223] on p "What about the SCorp return, can you confirm..." at bounding box center [104, 219] width 145 height 9
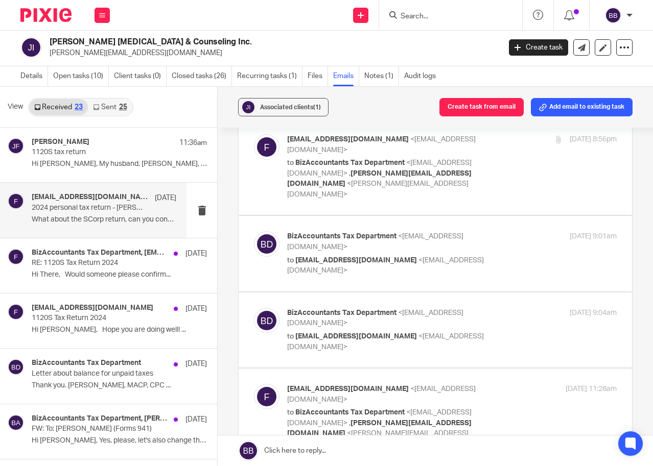
scroll to position [0, 0]
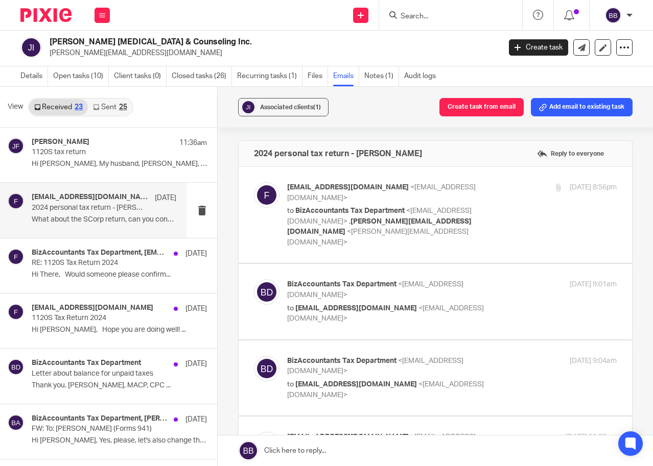
click at [113, 107] on link "Sent 25" at bounding box center [110, 107] width 44 height 16
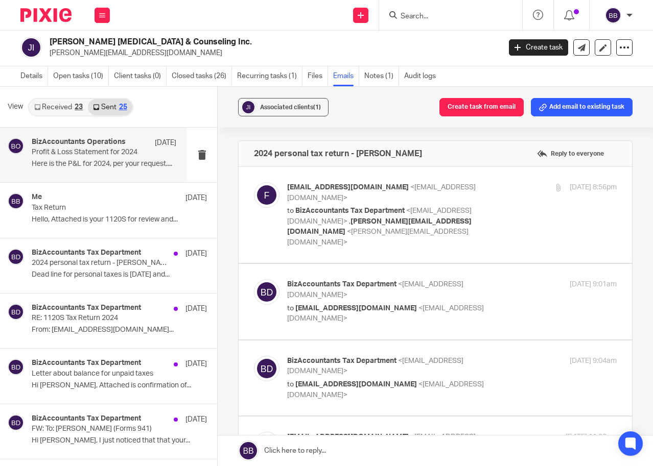
click at [120, 164] on p "Here is the P&L for 2024, per your request...." at bounding box center [104, 164] width 145 height 9
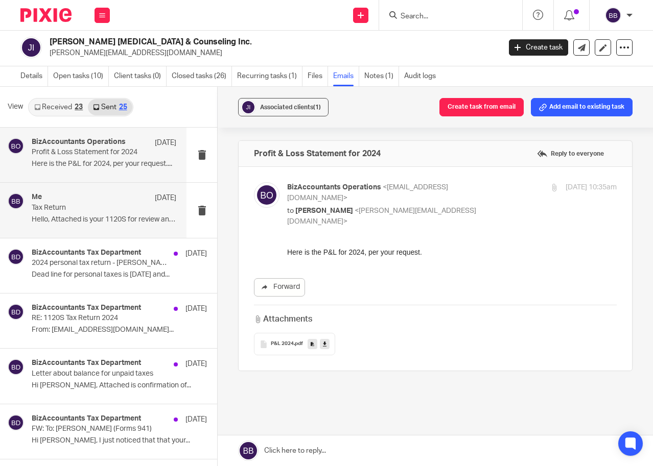
click at [111, 201] on div "Me Sep 11" at bounding box center [104, 198] width 145 height 10
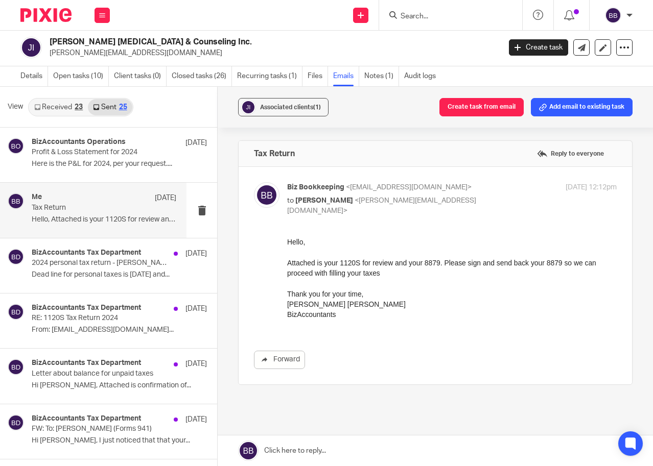
click at [58, 108] on link "Received 23" at bounding box center [58, 107] width 59 height 16
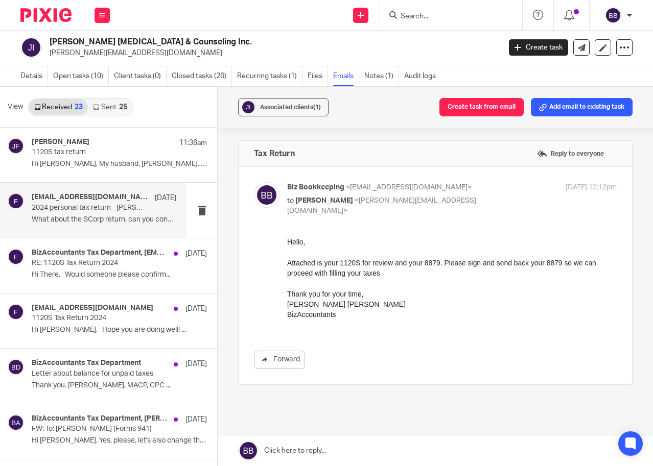
click at [132, 211] on p "2024 personal tax return - [PERSON_NAME]" at bounding box center [89, 208] width 115 height 9
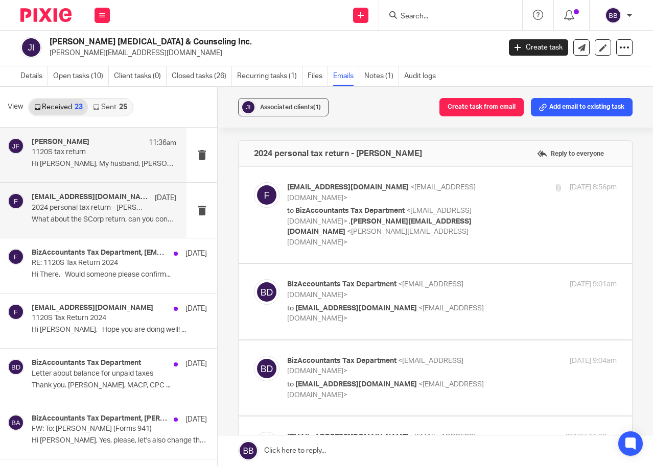
click at [120, 158] on div "Juliana Fioretti 11:36am 1120S tax return Hi Sandy, My husband, Fabio, spoke wi…" at bounding box center [104, 155] width 145 height 34
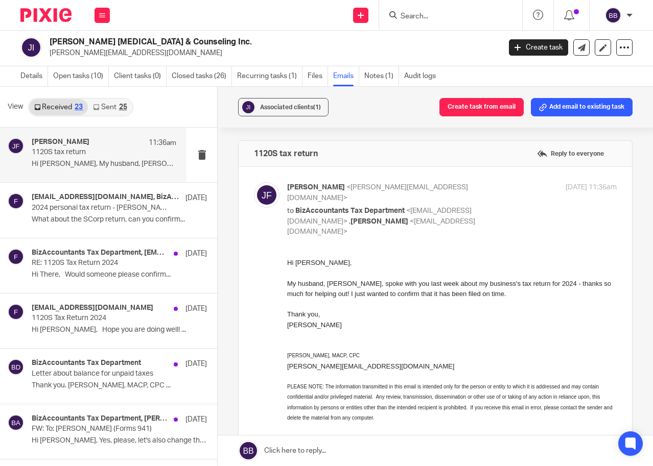
click at [64, 40] on h2 "[PERSON_NAME] [MEDICAL_DATA] & Counseling Inc." at bounding box center [227, 42] width 355 height 11
click at [76, 83] on link "Open tasks (10)" at bounding box center [81, 76] width 56 height 20
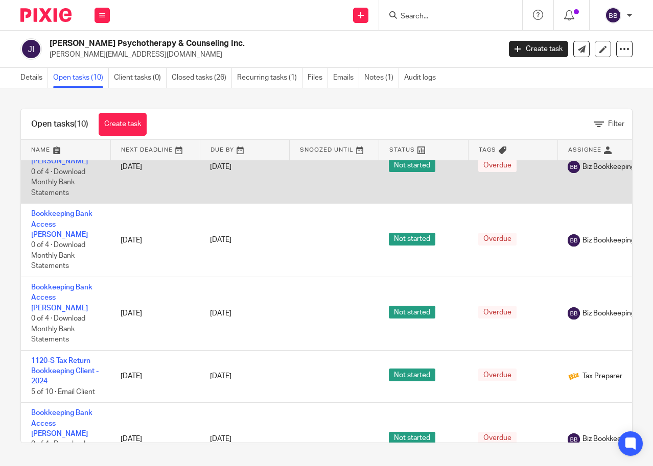
scroll to position [204, 0]
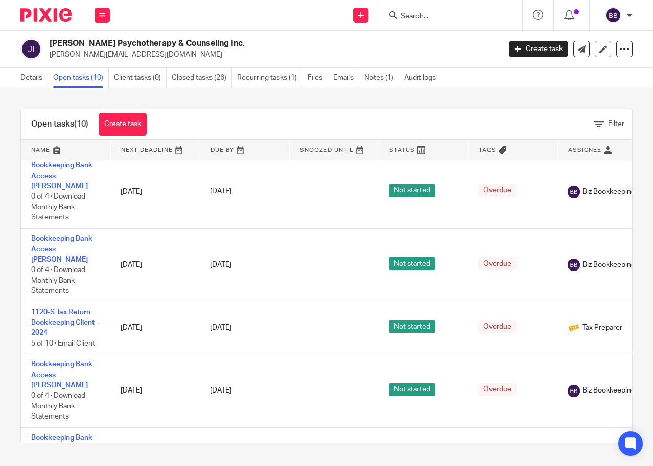
click at [408, 19] on input "Search" at bounding box center [445, 16] width 92 height 9
click at [337, 76] on link "Emails" at bounding box center [346, 78] width 26 height 20
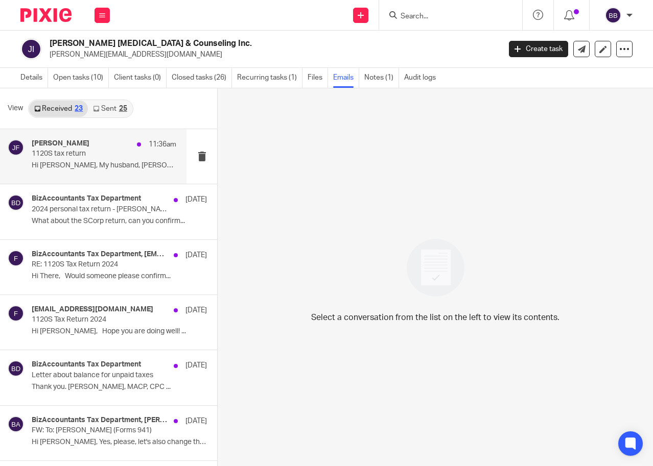
click at [49, 154] on p "1120S tax return" at bounding box center [89, 154] width 115 height 9
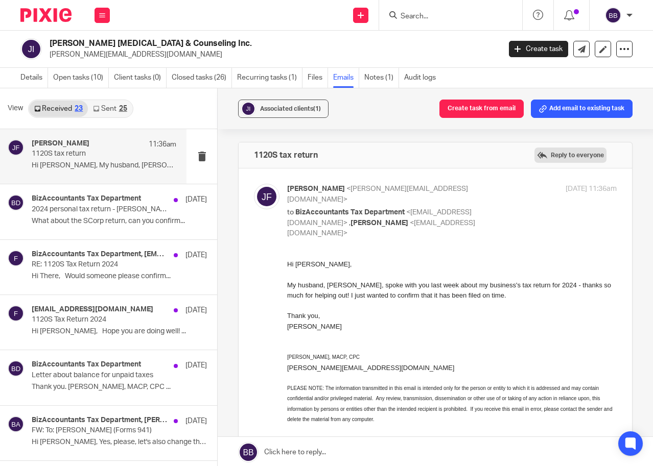
click at [536, 152] on label "Reply to everyone" at bounding box center [570, 155] width 72 height 15
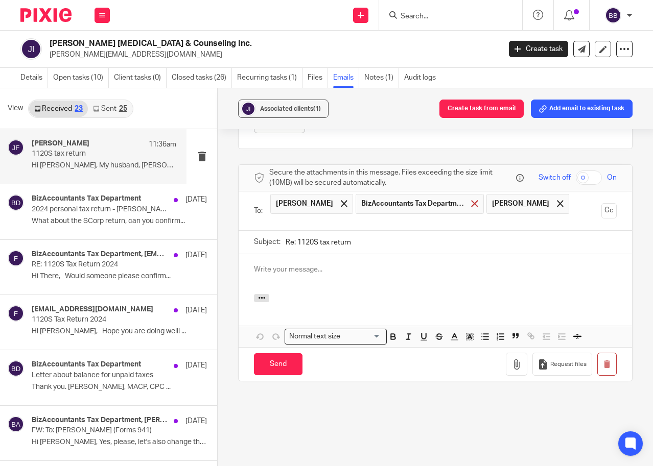
click at [471, 200] on span at bounding box center [474, 203] width 7 height 7
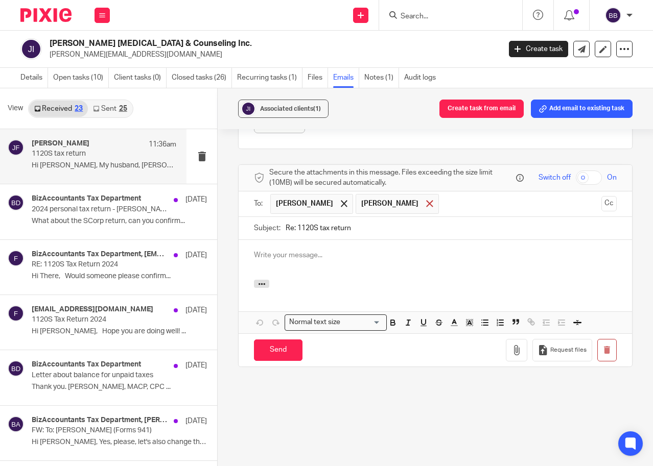
click at [426, 200] on span at bounding box center [429, 203] width 7 height 7
click at [334, 250] on p at bounding box center [435, 255] width 363 height 10
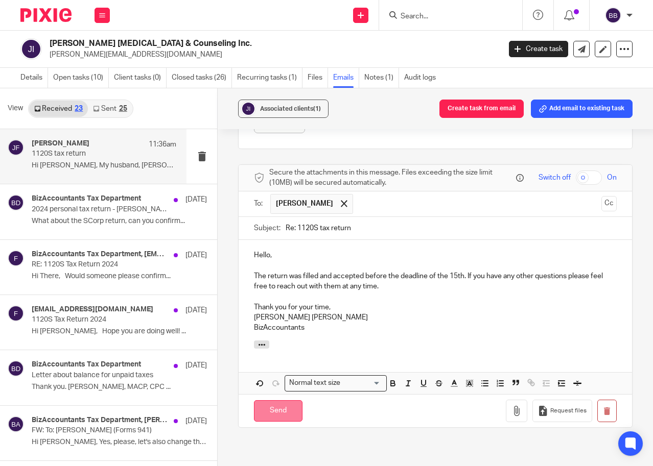
click at [290, 404] on input "Send" at bounding box center [278, 411] width 49 height 22
